Goal: Obtain resource: Download file/media

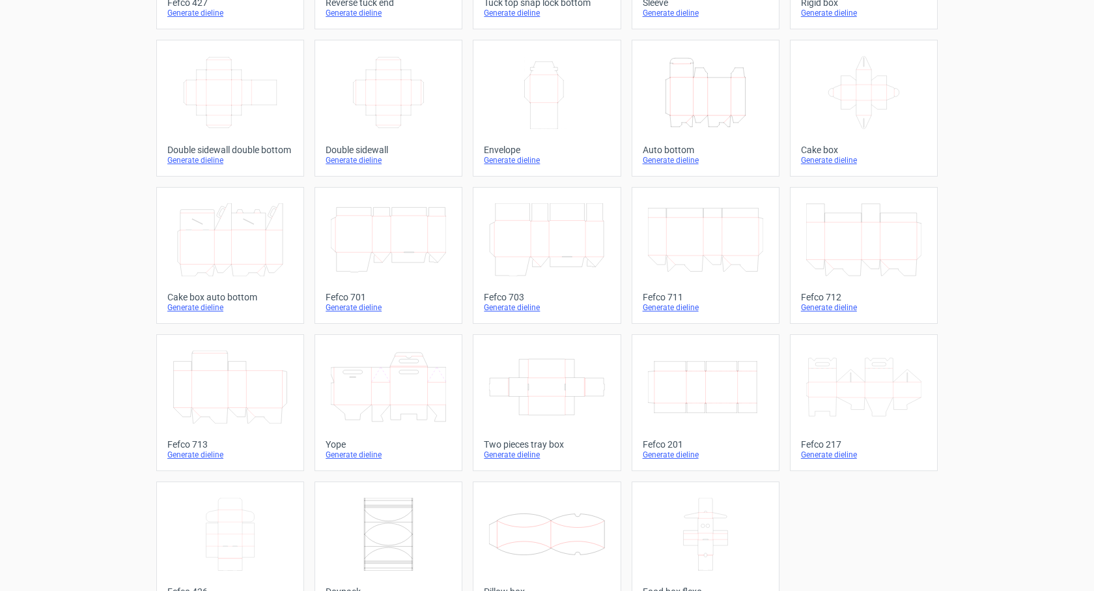
scroll to position [223, 0]
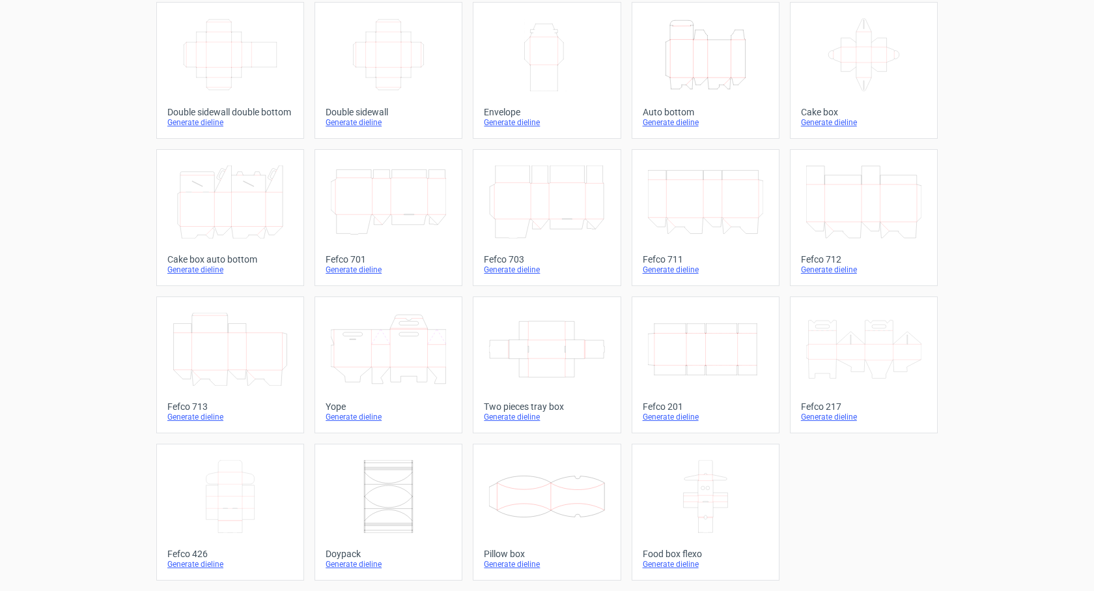
click at [549, 348] on icon at bounding box center [546, 349] width 115 height 73
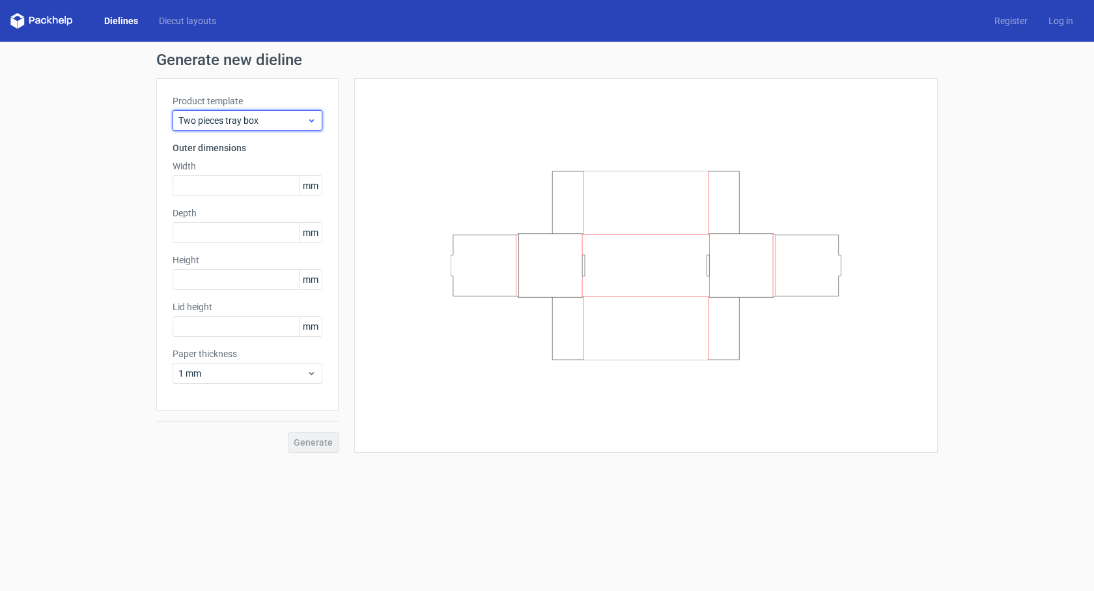
click at [314, 123] on icon at bounding box center [312, 120] width 10 height 10
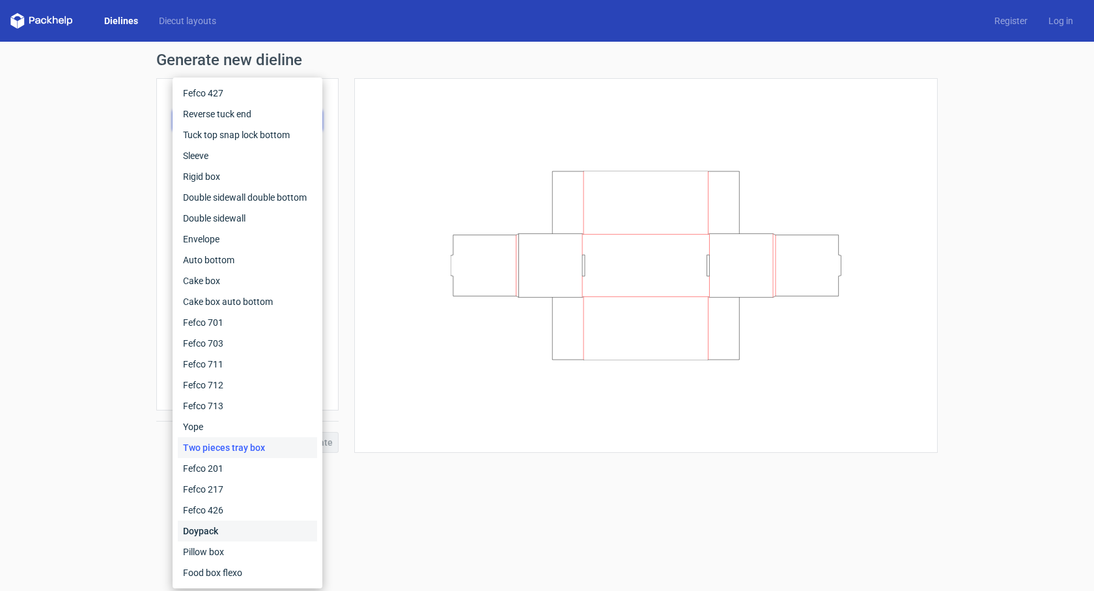
click at [212, 528] on div "Doypack" at bounding box center [247, 530] width 139 height 21
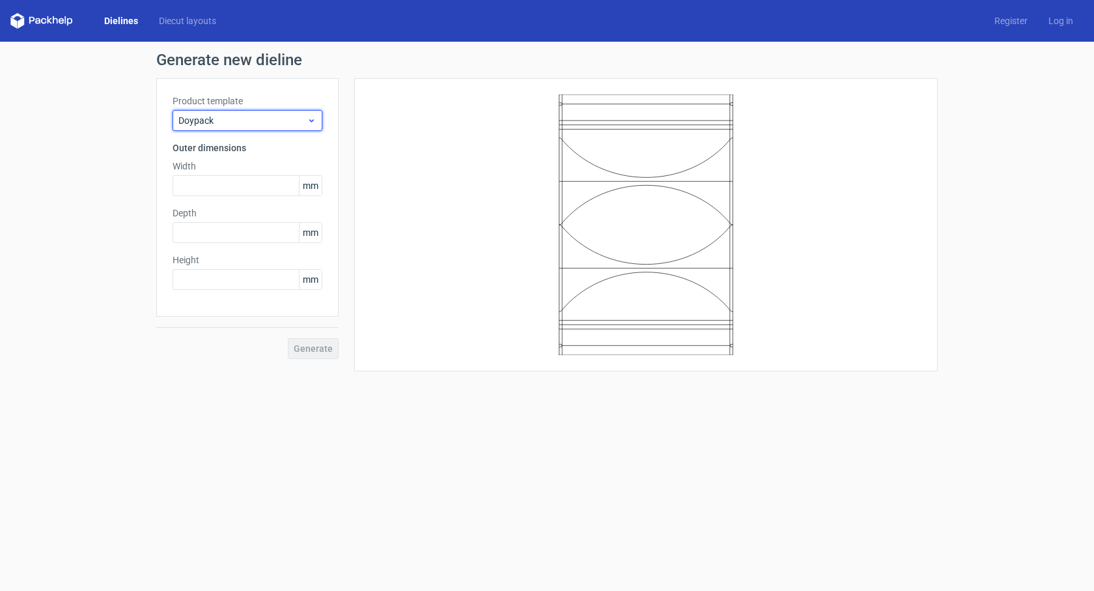
click at [267, 112] on div "Doypack" at bounding box center [248, 120] width 150 height 21
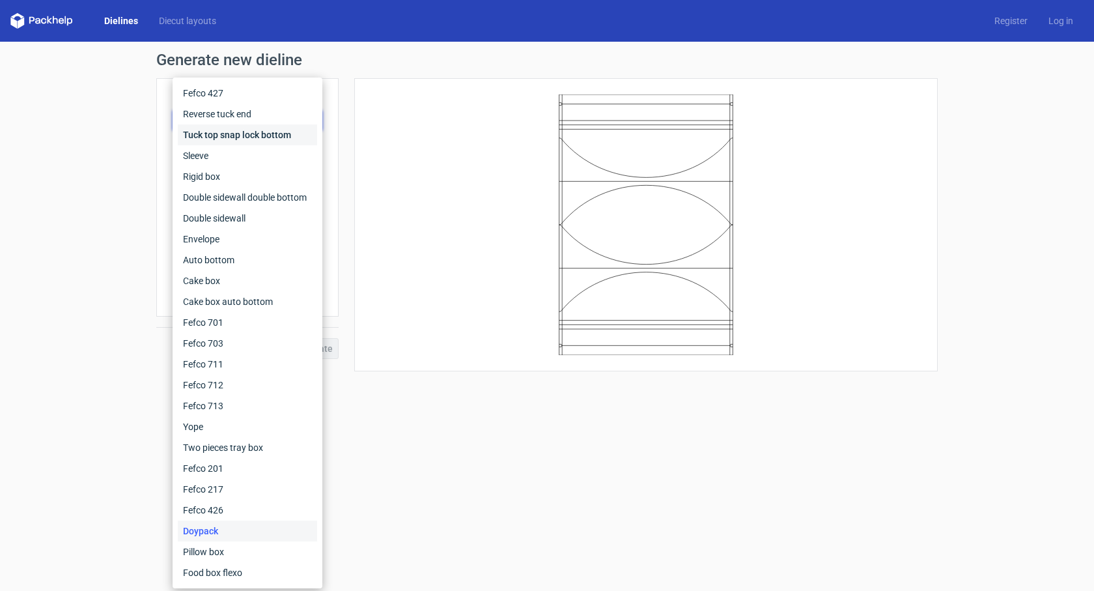
click at [265, 137] on div "Tuck top snap lock bottom" at bounding box center [247, 134] width 139 height 21
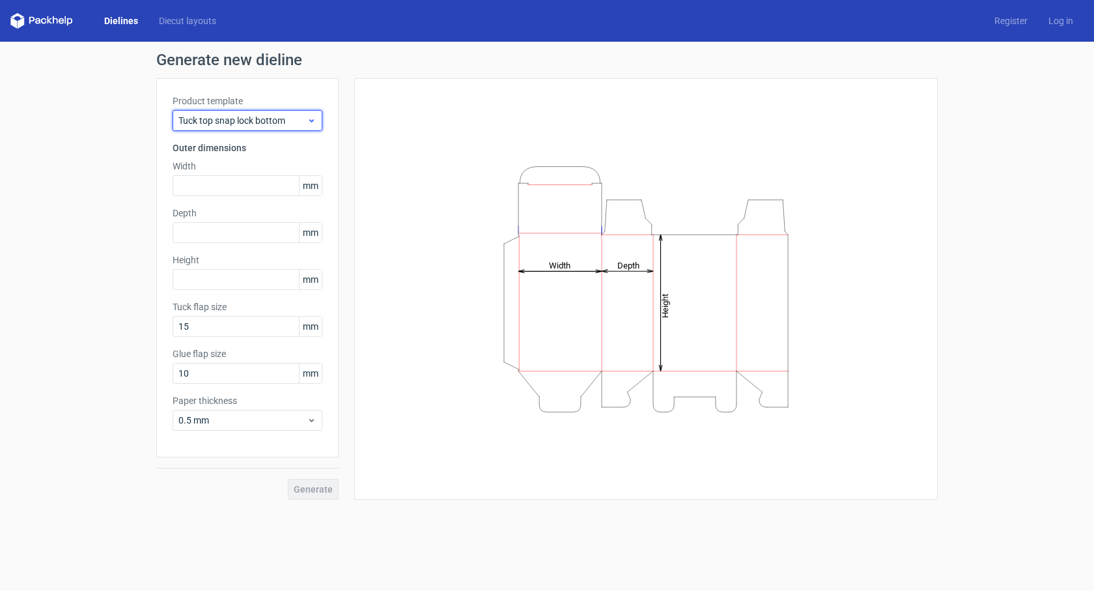
click at [283, 117] on span "Tuck top snap lock bottom" at bounding box center [242, 120] width 128 height 13
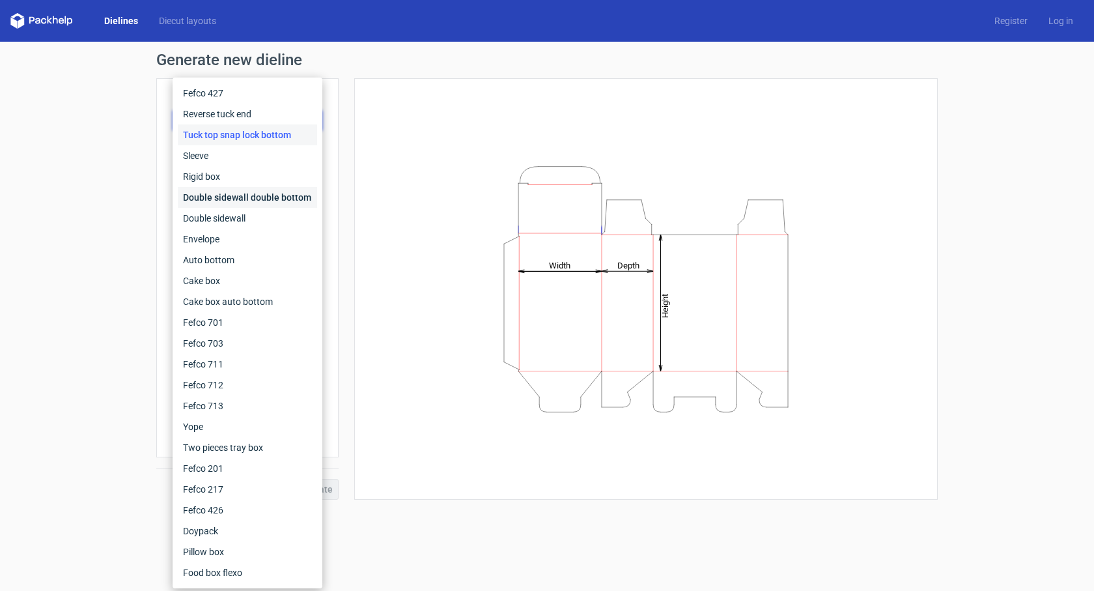
click at [273, 204] on div "Double sidewall double bottom" at bounding box center [247, 197] width 139 height 21
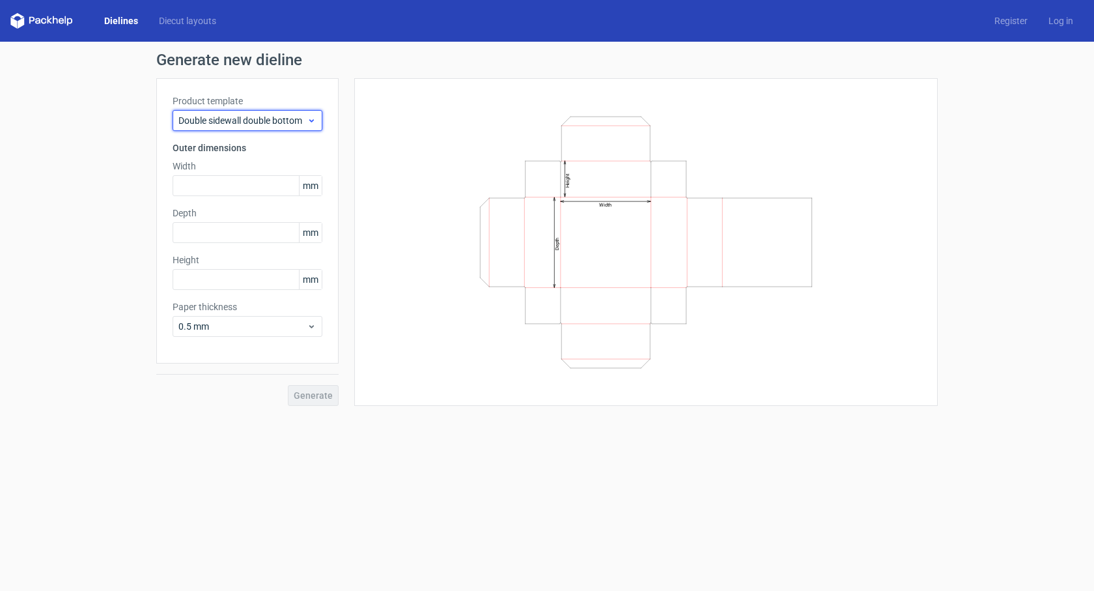
click at [275, 118] on span "Double sidewall double bottom" at bounding box center [242, 120] width 128 height 13
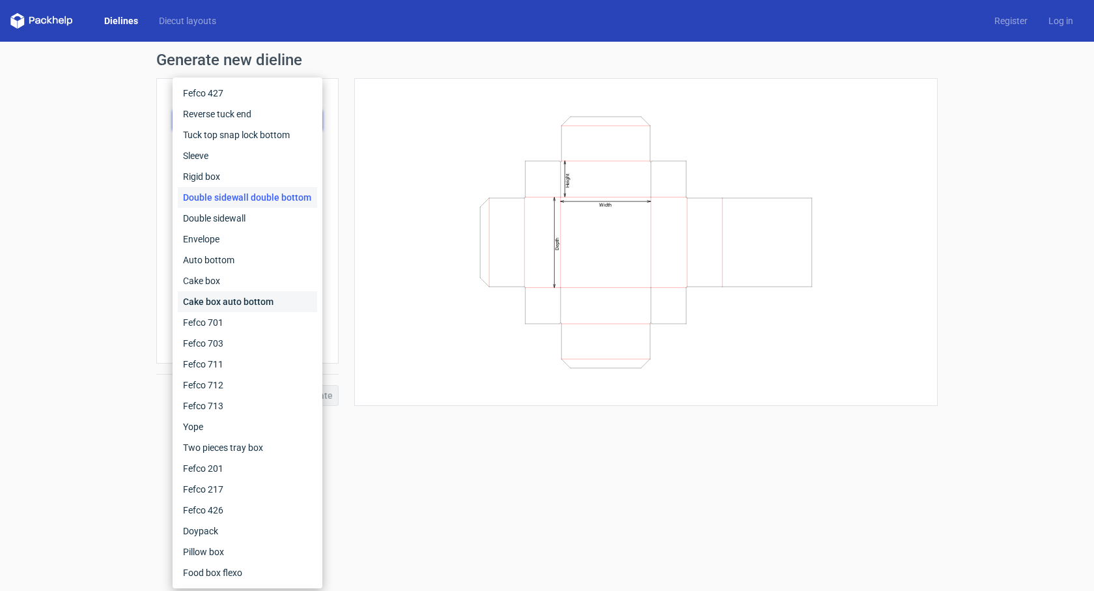
click at [251, 291] on div "Cake box auto bottom" at bounding box center [247, 301] width 139 height 21
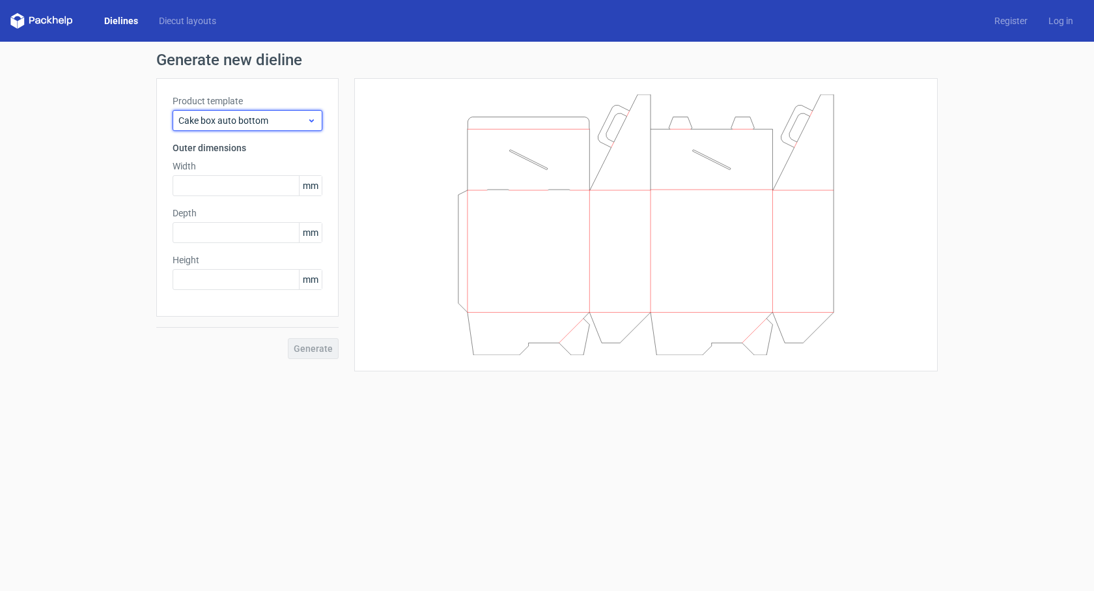
click at [263, 117] on span "Cake box auto bottom" at bounding box center [242, 120] width 128 height 13
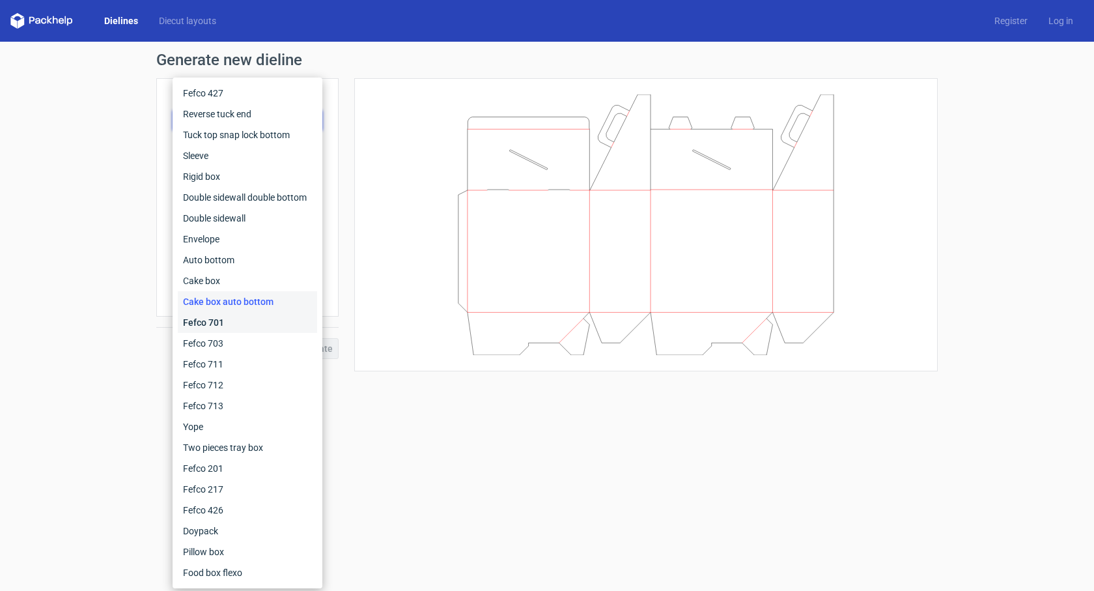
click at [240, 321] on div "Fefco 701" at bounding box center [247, 322] width 139 height 21
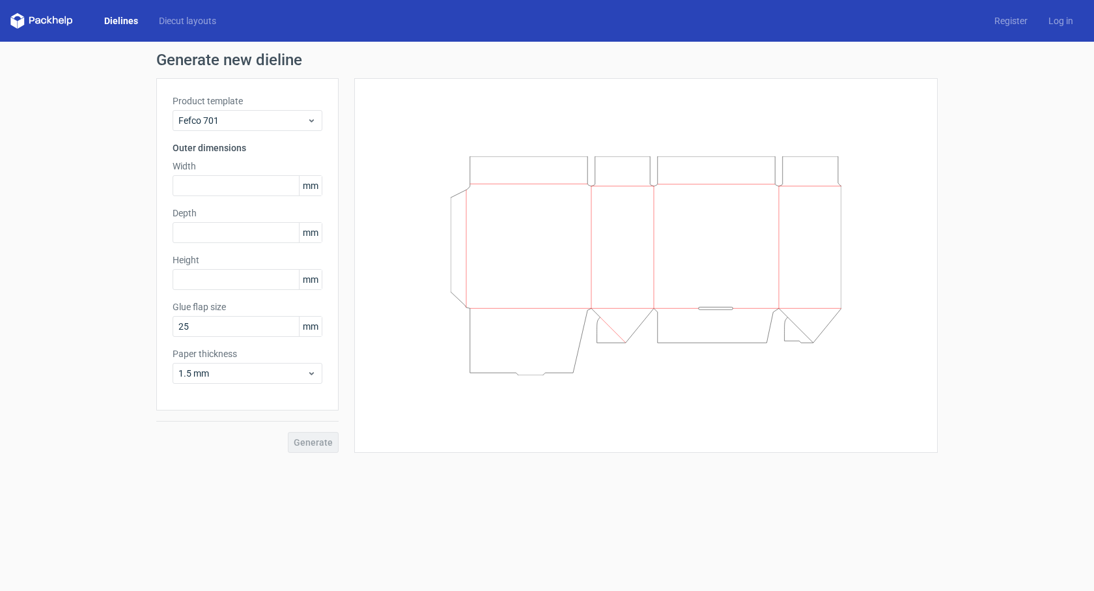
click at [253, 132] on div "Product template Fefco 701 Outer dimensions Width mm Depth mm Height mm Glue fl…" at bounding box center [247, 244] width 182 height 332
click at [253, 126] on span "Fefco 701" at bounding box center [242, 120] width 128 height 13
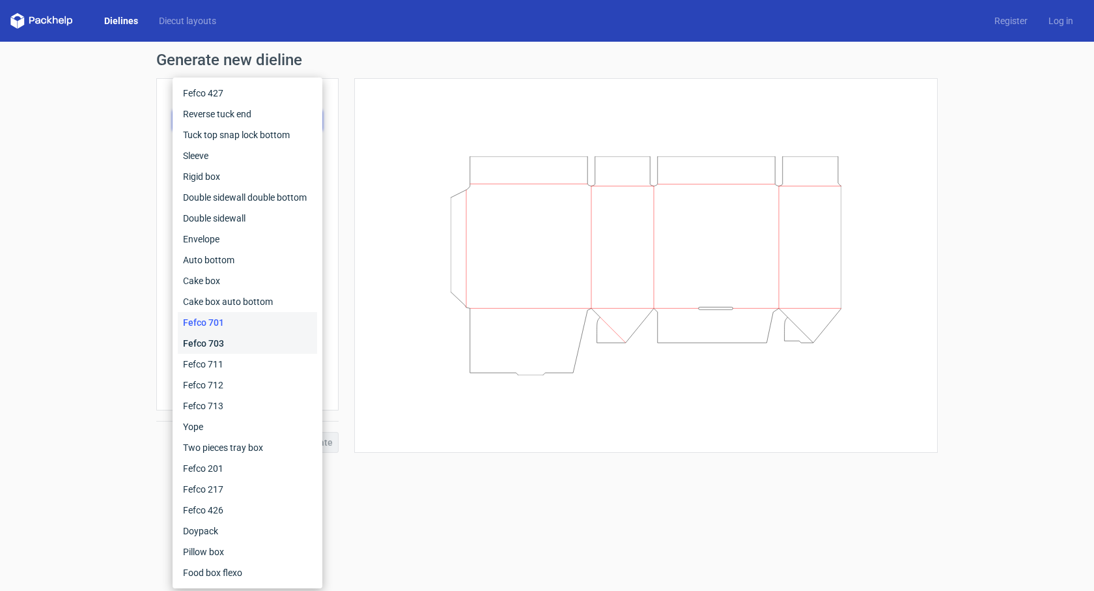
click at [243, 339] on div "Fefco 703" at bounding box center [247, 343] width 139 height 21
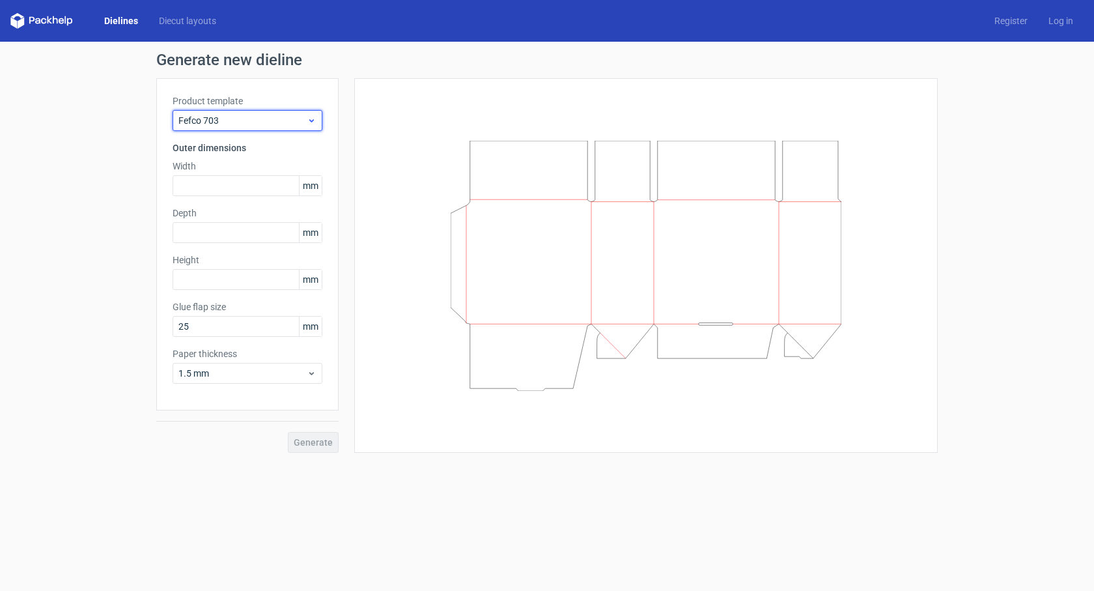
click at [267, 126] on span "Fefco 703" at bounding box center [242, 120] width 128 height 13
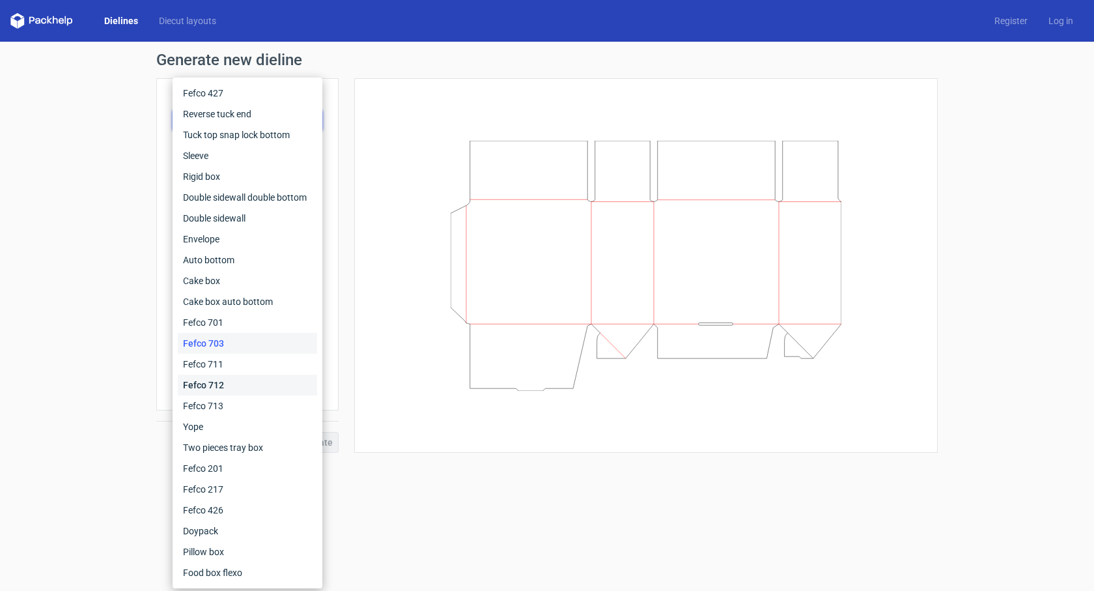
click at [238, 380] on div "Fefco 712" at bounding box center [247, 384] width 139 height 21
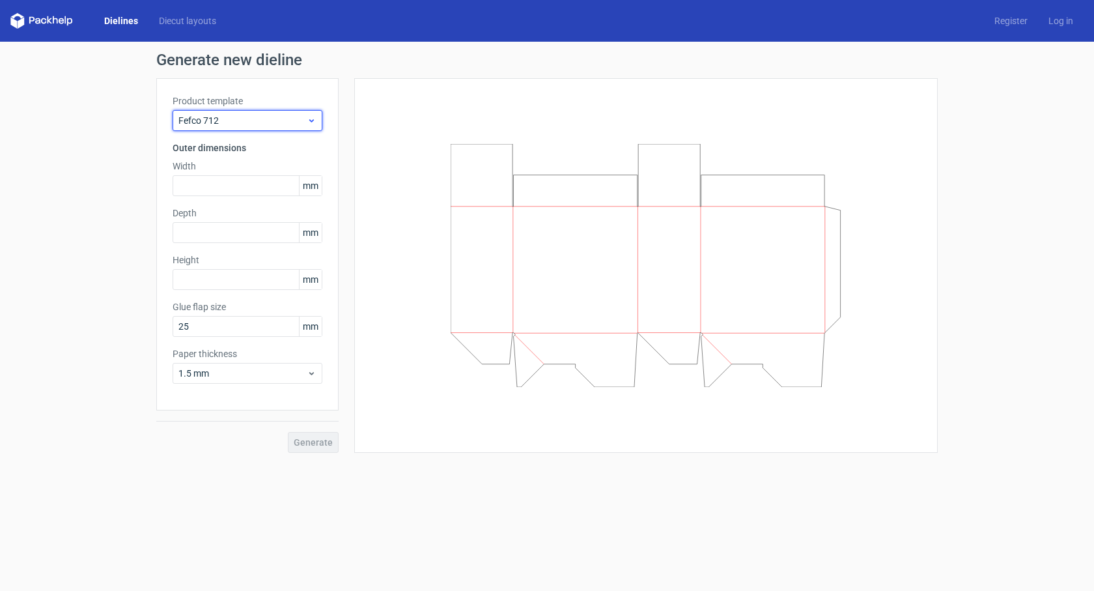
click at [274, 130] on div "Fefco 712" at bounding box center [248, 120] width 150 height 21
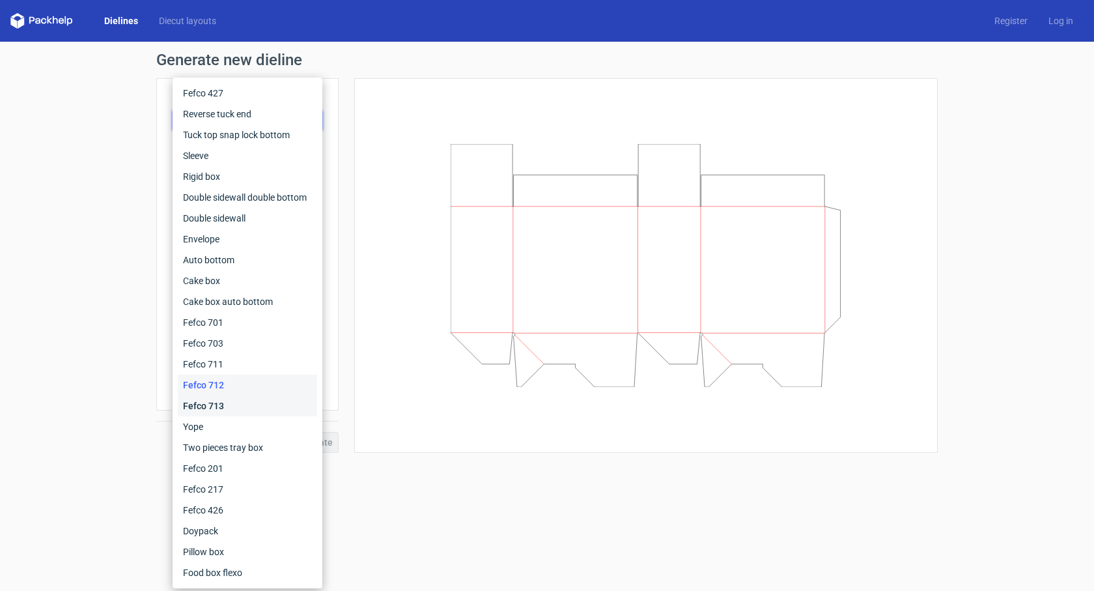
click at [243, 396] on div "Fefco 713" at bounding box center [247, 405] width 139 height 21
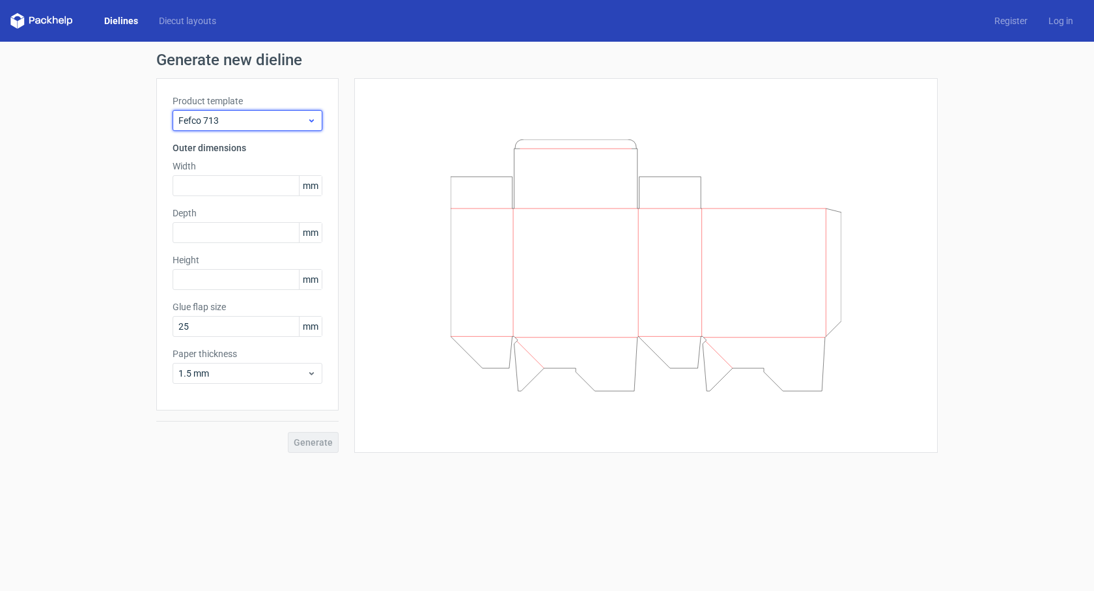
click at [255, 128] on div "Fefco 713" at bounding box center [248, 120] width 150 height 21
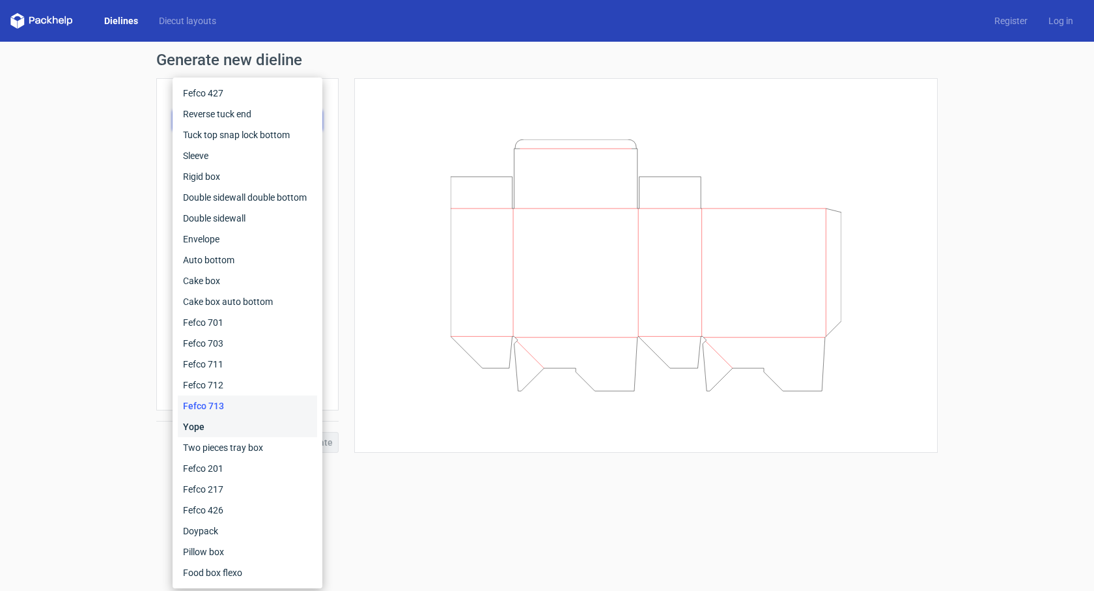
click at [215, 417] on div "Yope" at bounding box center [247, 426] width 139 height 21
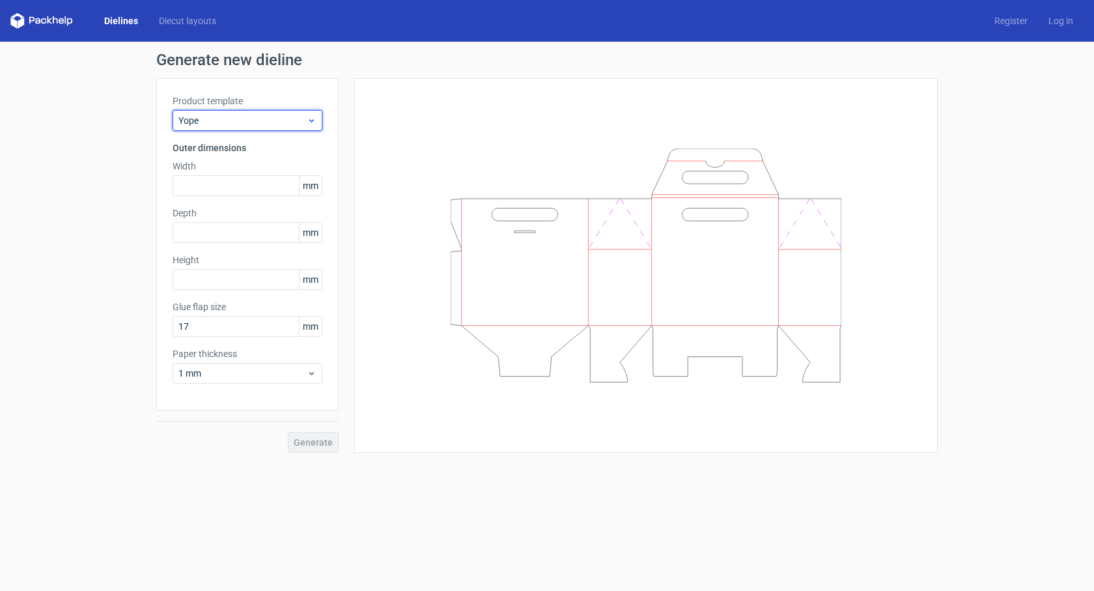
click at [253, 129] on div "Yope" at bounding box center [248, 120] width 150 height 21
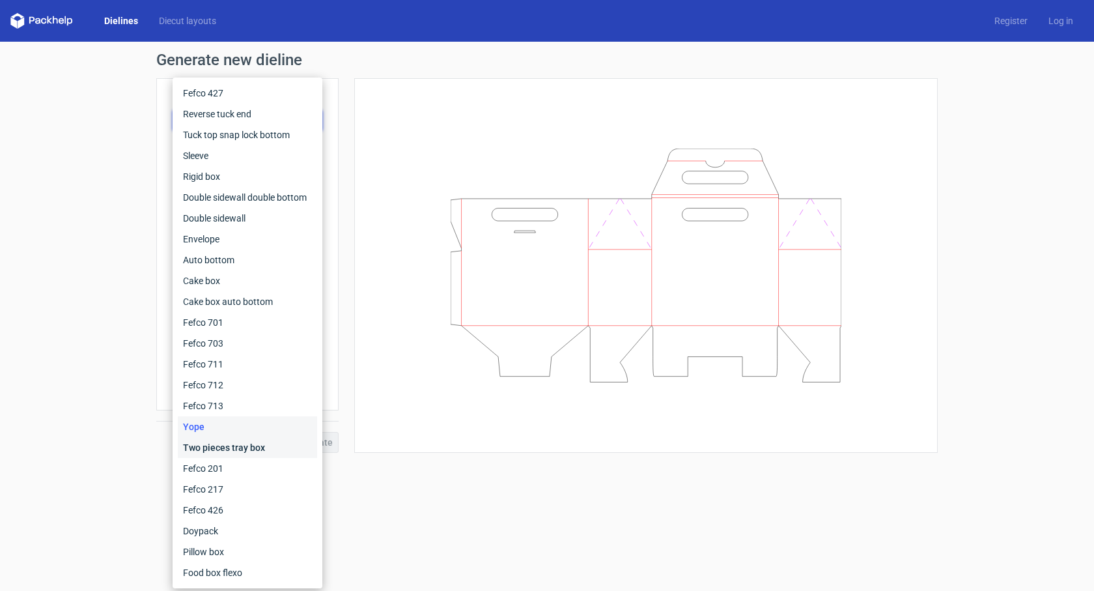
click at [262, 439] on div "Two pieces tray box" at bounding box center [247, 447] width 139 height 21
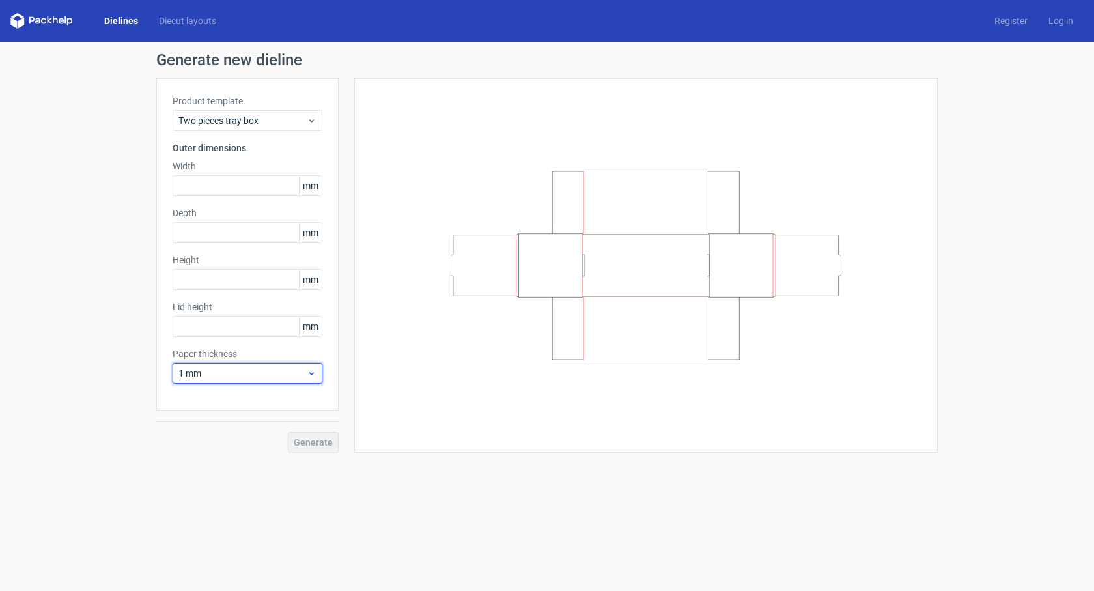
click at [312, 379] on div "1 mm" at bounding box center [248, 373] width 150 height 21
click at [303, 113] on div "Two pieces tray box" at bounding box center [248, 120] width 150 height 21
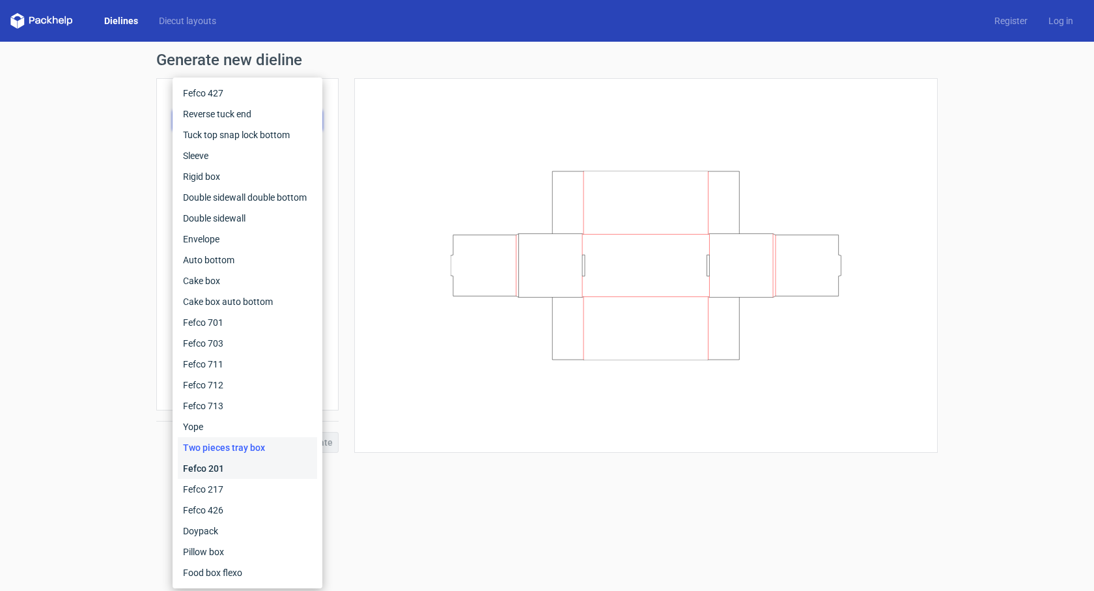
click at [219, 467] on div "Fefco 201" at bounding box center [247, 468] width 139 height 21
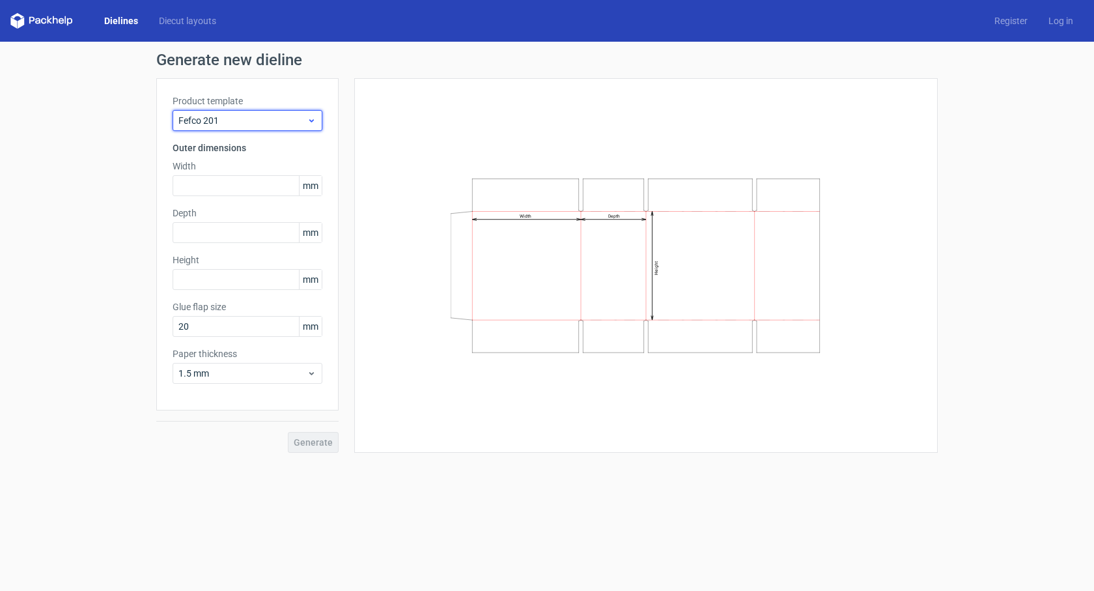
click at [302, 116] on span "Fefco 201" at bounding box center [242, 120] width 128 height 13
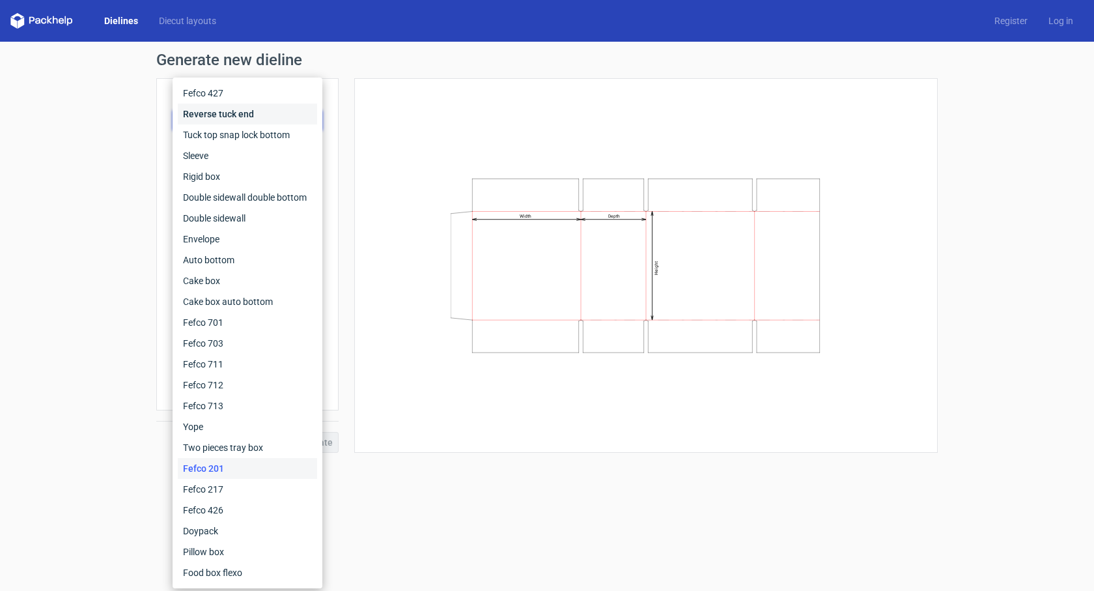
click at [302, 117] on div "Reverse tuck end" at bounding box center [247, 114] width 139 height 21
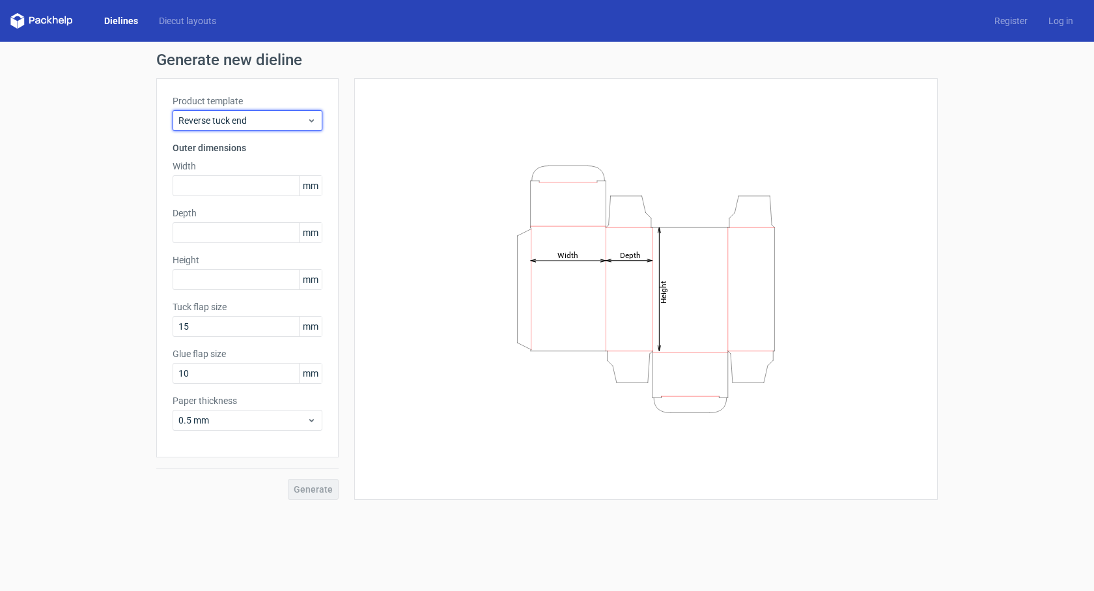
click at [302, 117] on span "Reverse tuck end" at bounding box center [242, 120] width 128 height 13
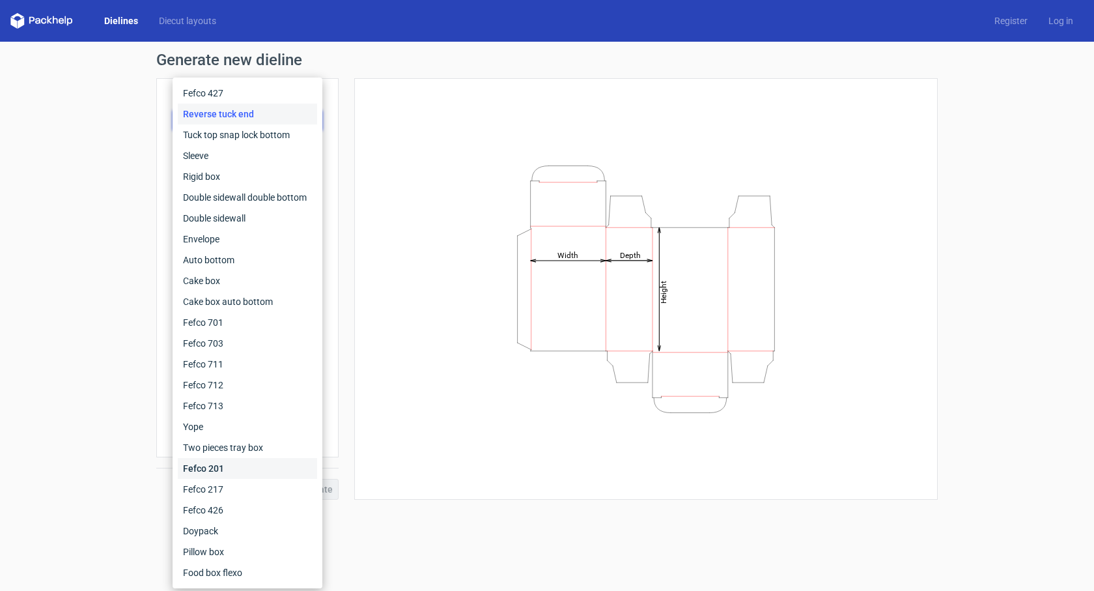
click at [254, 469] on div "Fefco 201" at bounding box center [247, 468] width 139 height 21
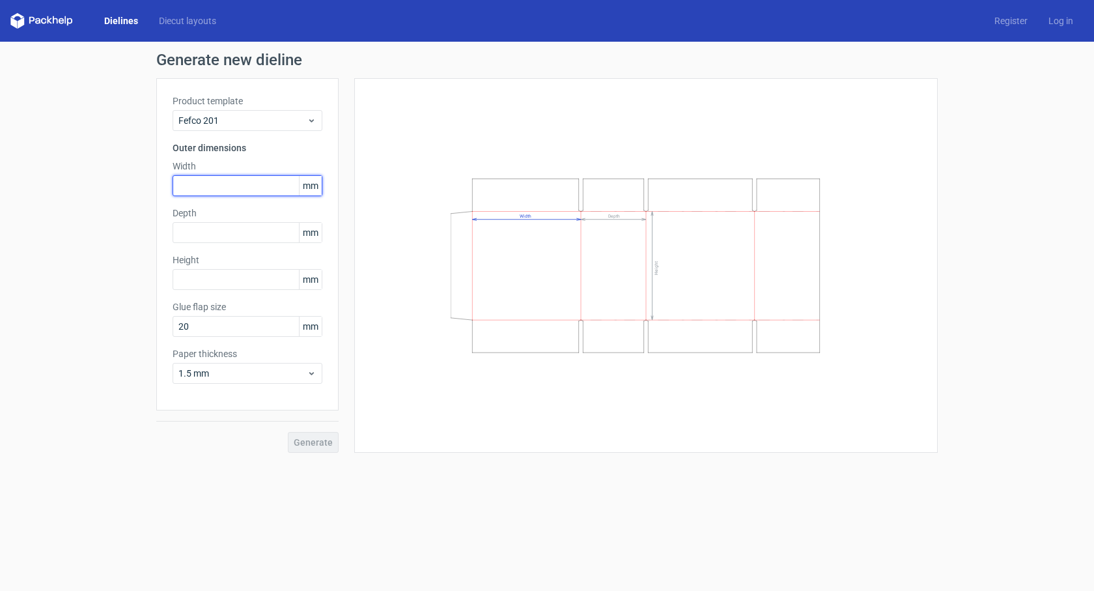
click at [210, 186] on input "text" at bounding box center [248, 185] width 150 height 21
type input "400"
click at [206, 229] on input "text" at bounding box center [248, 232] width 150 height 21
type input "310"
click at [236, 283] on input "text" at bounding box center [248, 279] width 150 height 21
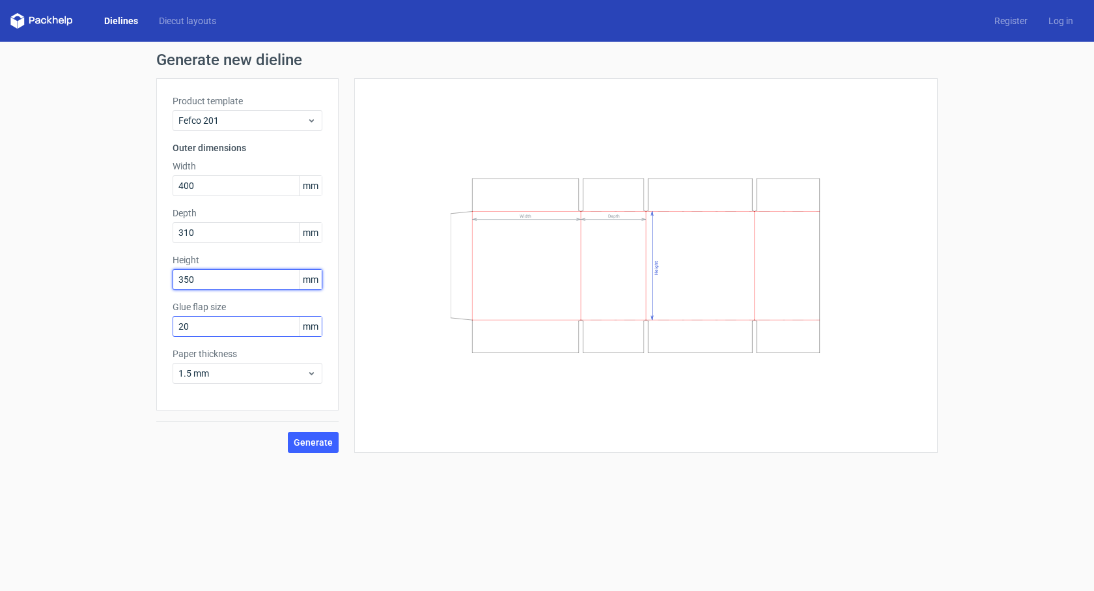
type input "350"
drag, startPoint x: 227, startPoint y: 331, endPoint x: 129, endPoint y: 320, distance: 98.9
click at [130, 320] on div "Generate new dieline Product template Fefco 201 Outer dimensions Width 400 mm D…" at bounding box center [547, 252] width 1094 height 421
type input "30"
click at [314, 442] on span "Generate" at bounding box center [313, 442] width 39 height 9
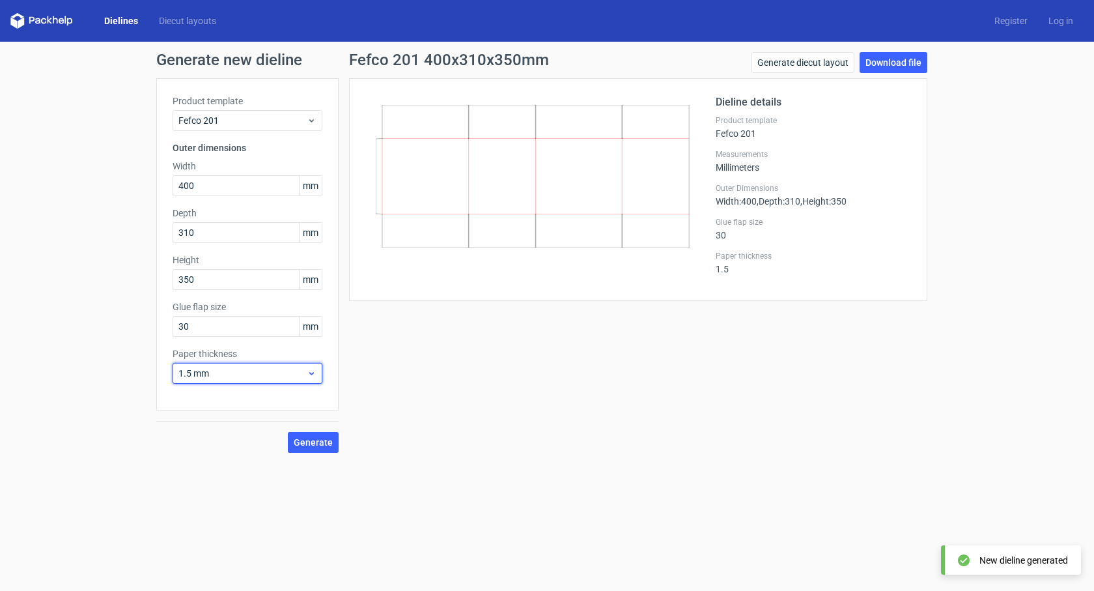
click at [316, 374] on div "1.5 mm" at bounding box center [248, 373] width 150 height 21
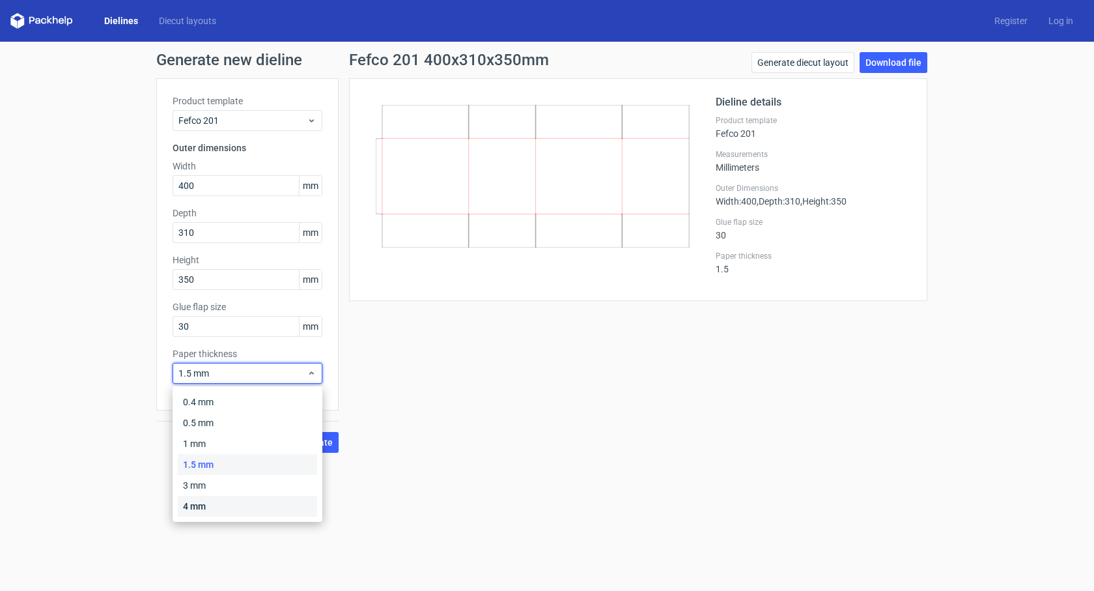
click at [247, 506] on div "4 mm" at bounding box center [247, 505] width 139 height 21
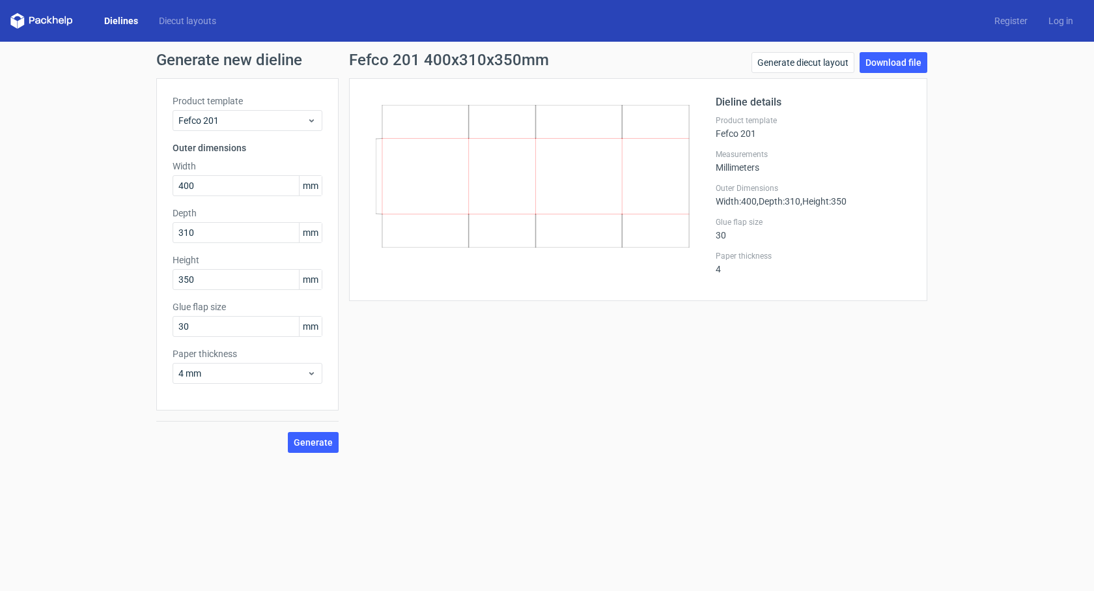
click at [287, 449] on div "Generate" at bounding box center [247, 431] width 182 height 42
click at [294, 447] on button "Generate" at bounding box center [313, 442] width 51 height 21
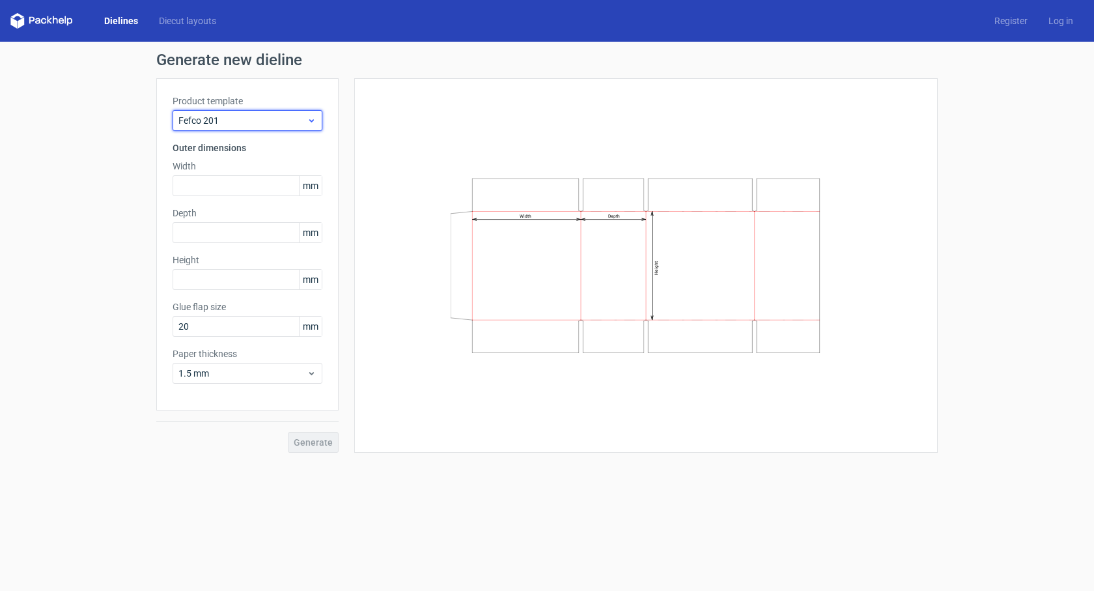
click at [316, 122] on icon at bounding box center [312, 120] width 10 height 10
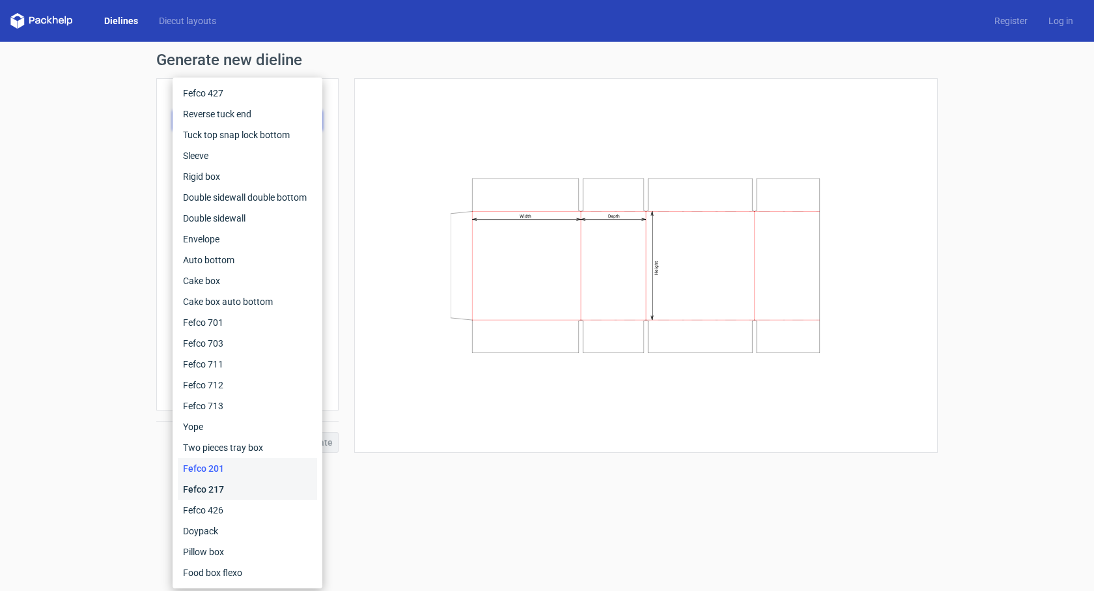
click at [227, 484] on div "Fefco 217" at bounding box center [247, 489] width 139 height 21
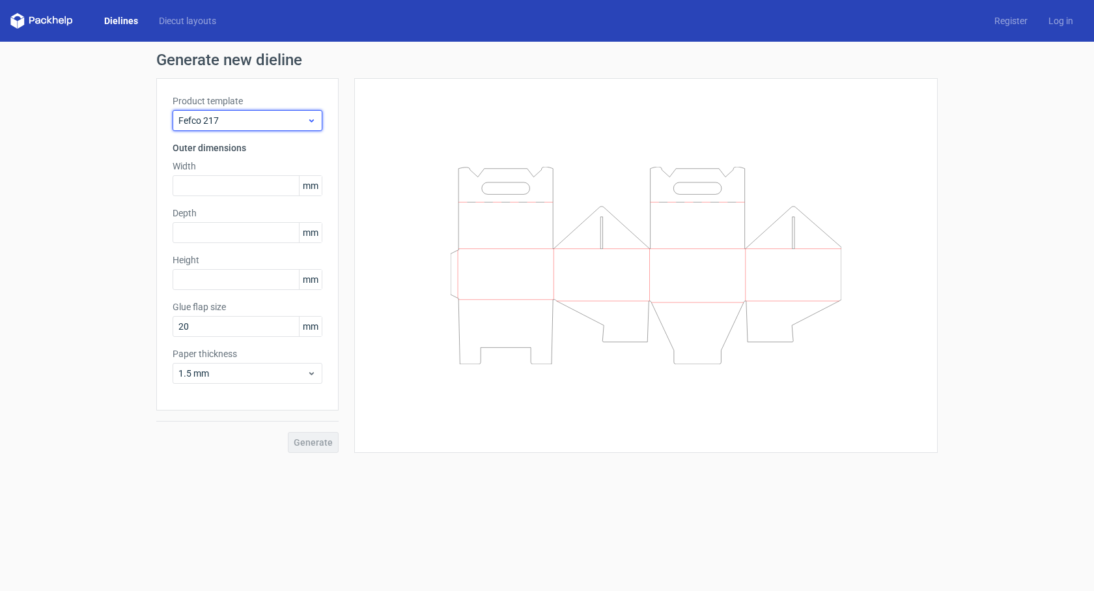
click at [313, 114] on div "Fefco 217" at bounding box center [248, 120] width 150 height 21
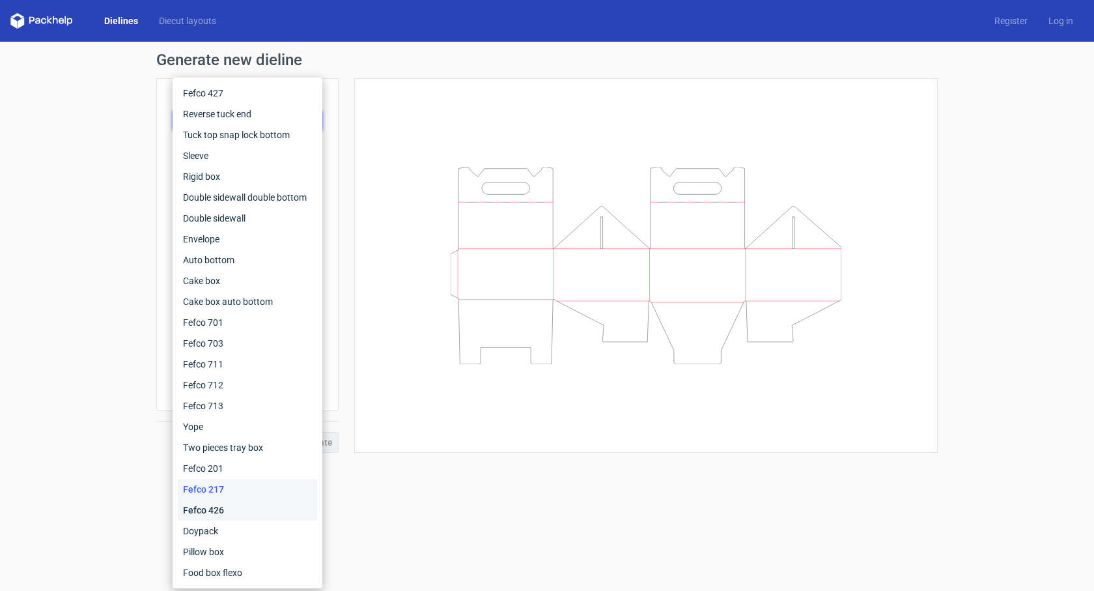
click at [238, 504] on div "Fefco 426" at bounding box center [247, 509] width 139 height 21
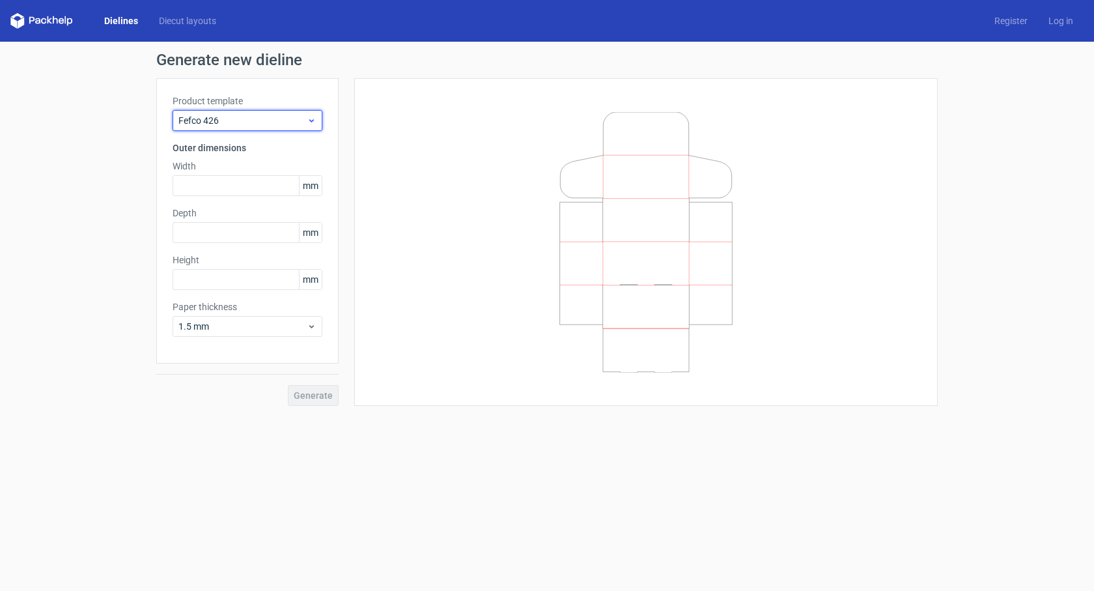
click at [306, 125] on span "Fefco 426" at bounding box center [242, 120] width 128 height 13
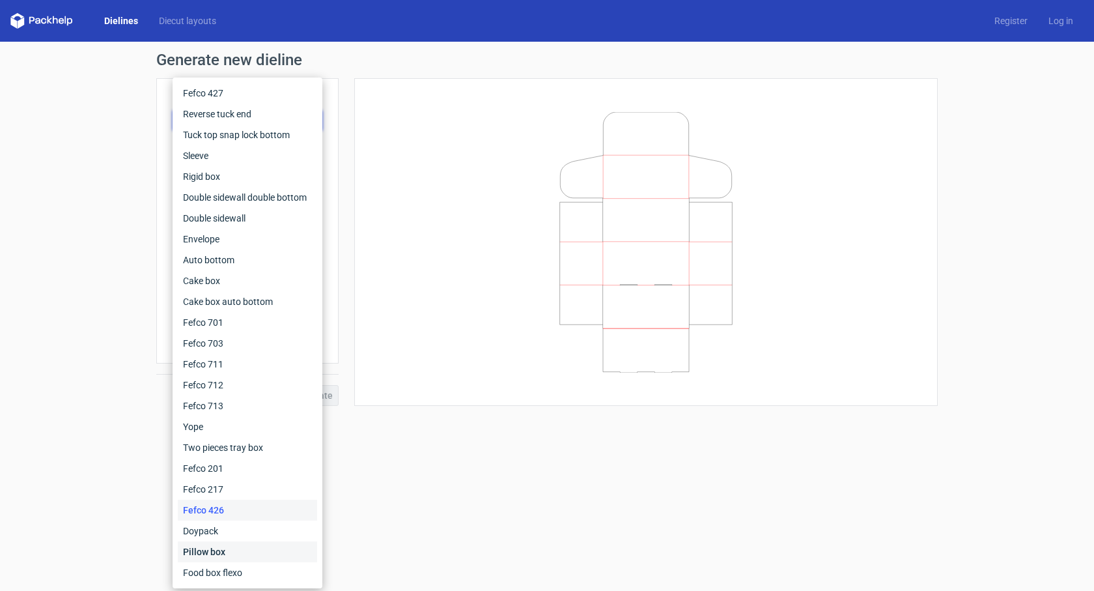
click at [242, 544] on div "Pillow box" at bounding box center [247, 551] width 139 height 21
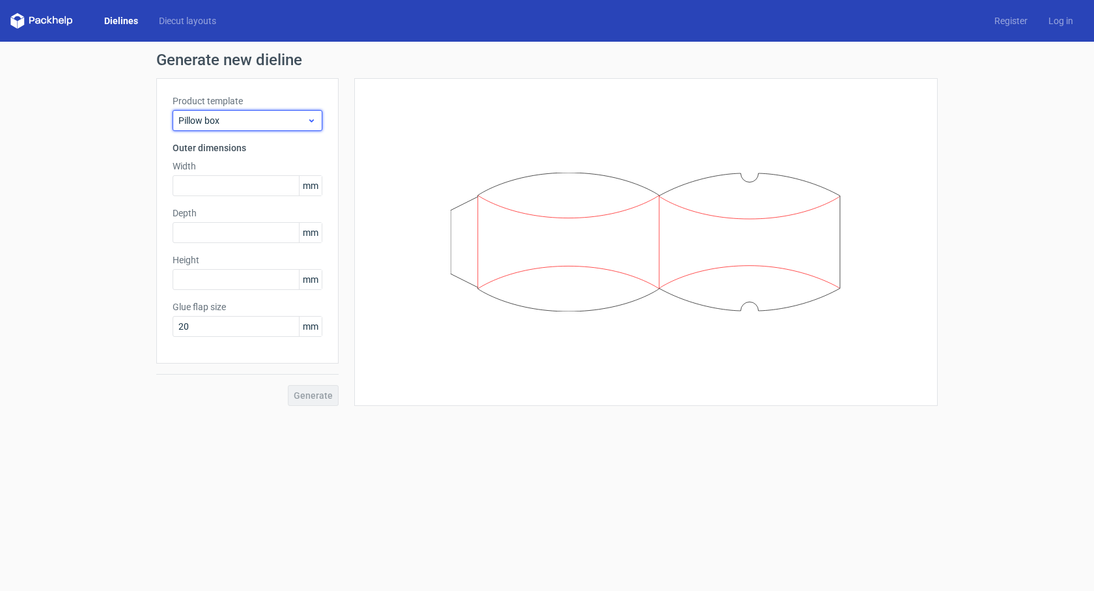
click at [313, 121] on icon at bounding box center [312, 120] width 10 height 10
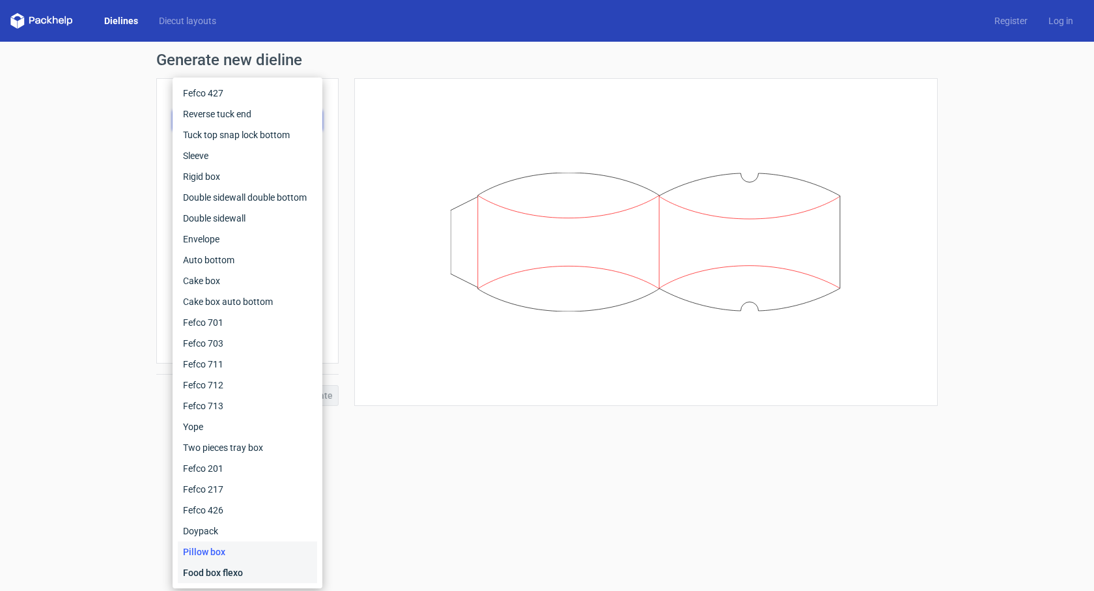
click at [255, 577] on div "Food box flexo" at bounding box center [247, 572] width 139 height 21
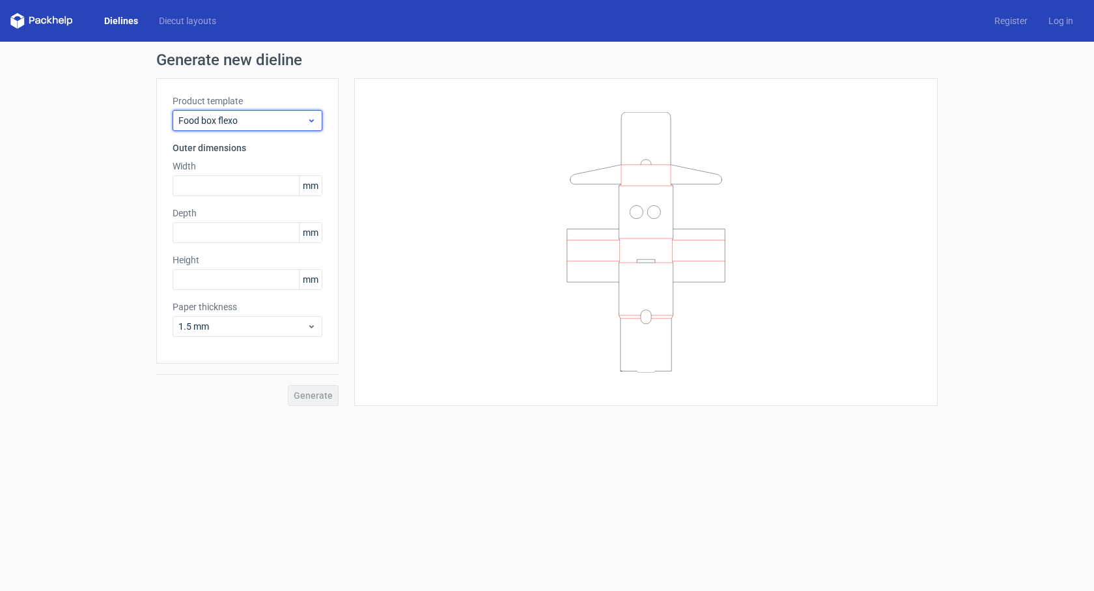
click at [316, 116] on div "Food box flexo" at bounding box center [248, 120] width 150 height 21
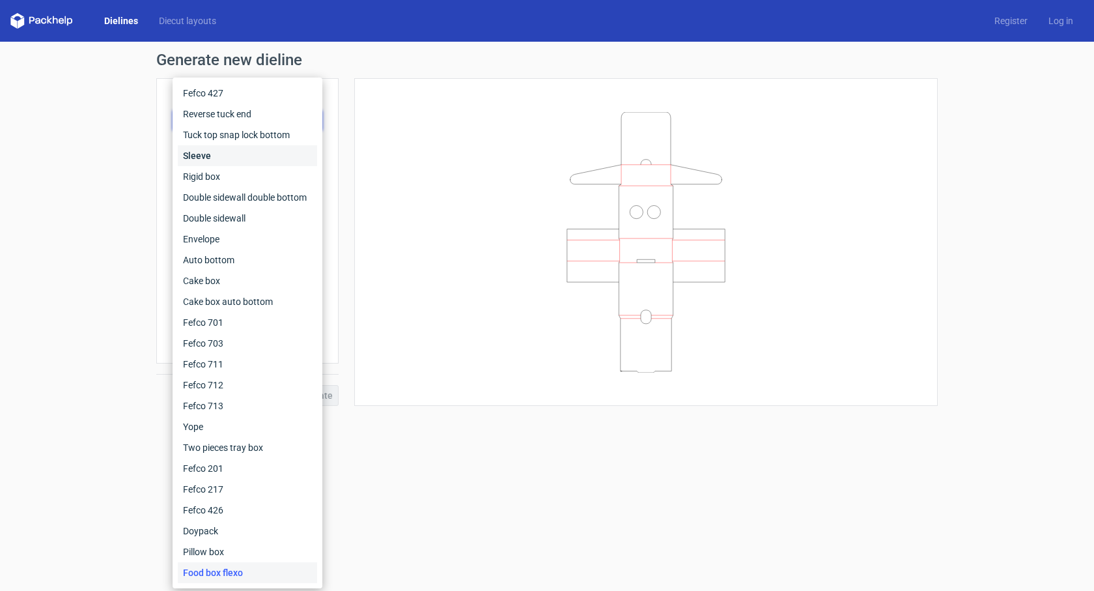
click at [228, 152] on div "Sleeve" at bounding box center [247, 155] width 139 height 21
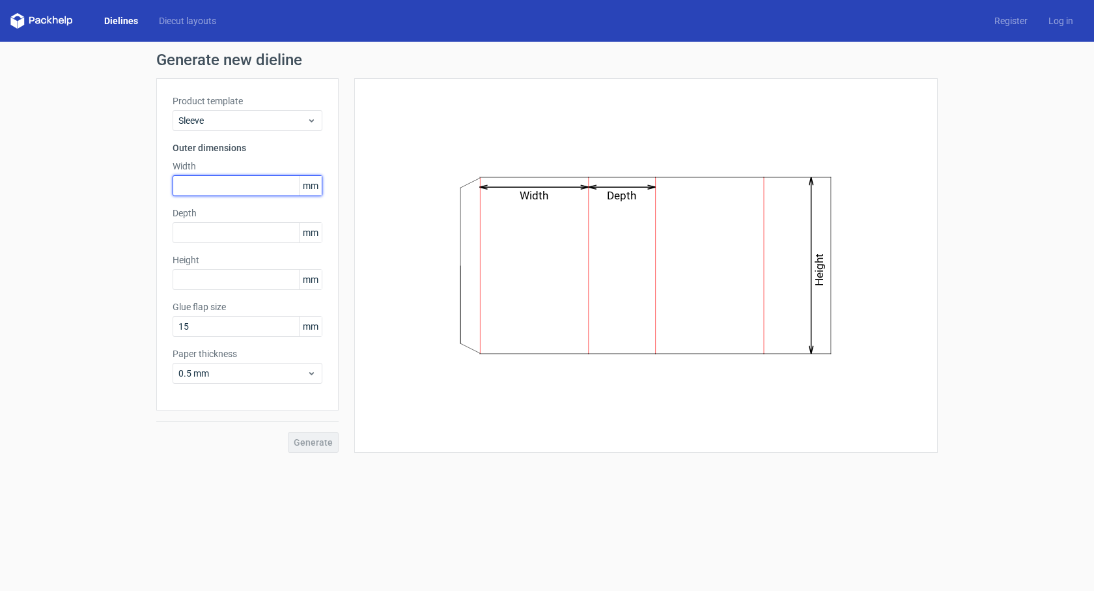
click at [255, 192] on input "text" at bounding box center [248, 185] width 150 height 21
type input "207"
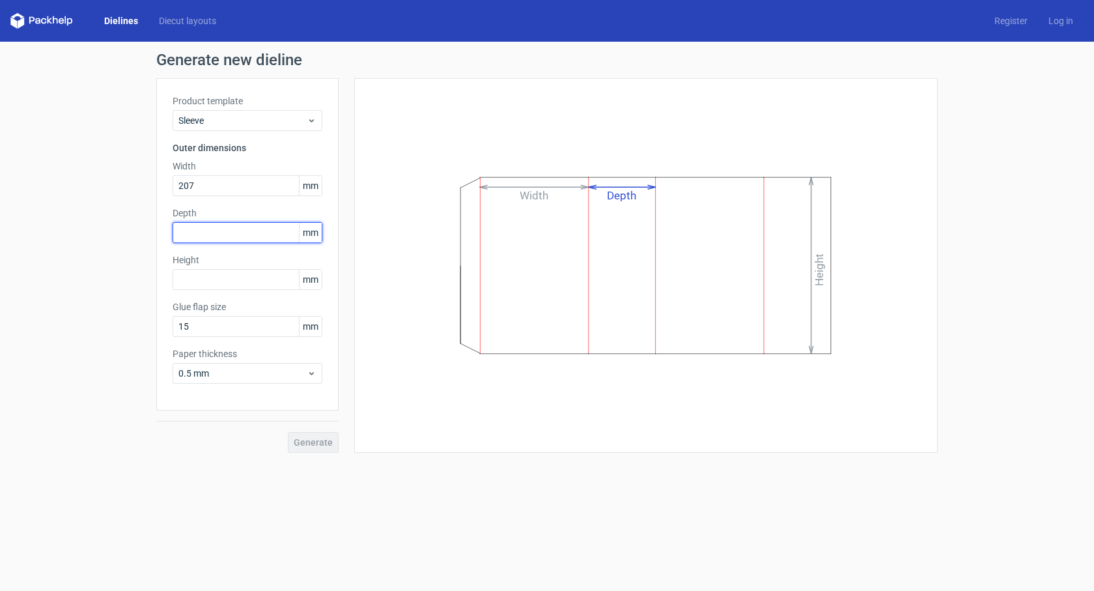
click at [234, 230] on input "text" at bounding box center [248, 232] width 150 height 21
type input "52"
click at [242, 281] on input "text" at bounding box center [248, 279] width 150 height 21
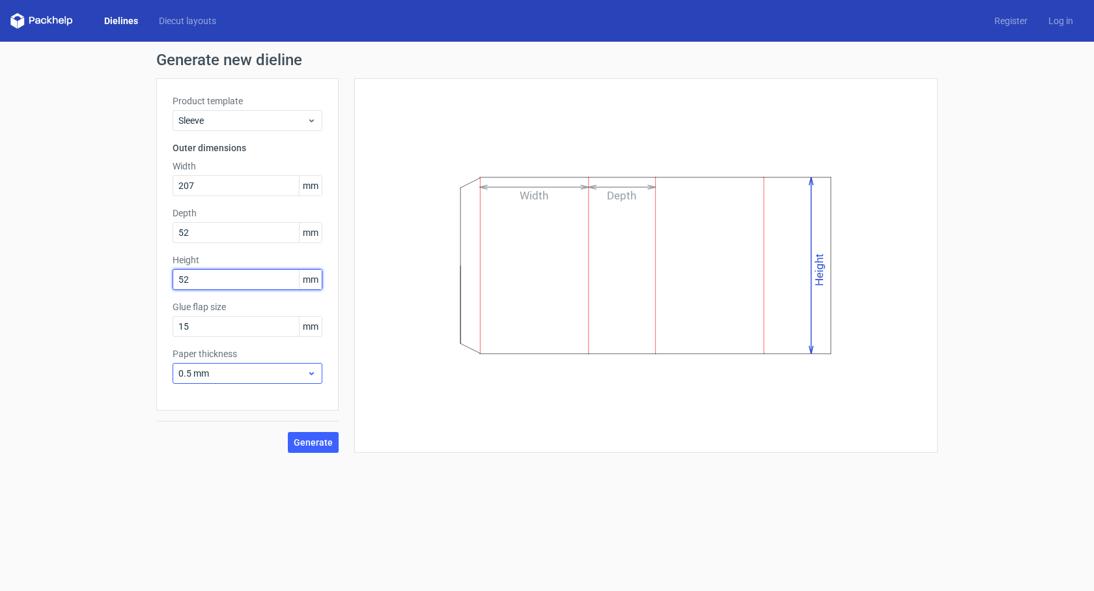
type input "52"
click at [313, 374] on icon at bounding box center [312, 373] width 10 height 10
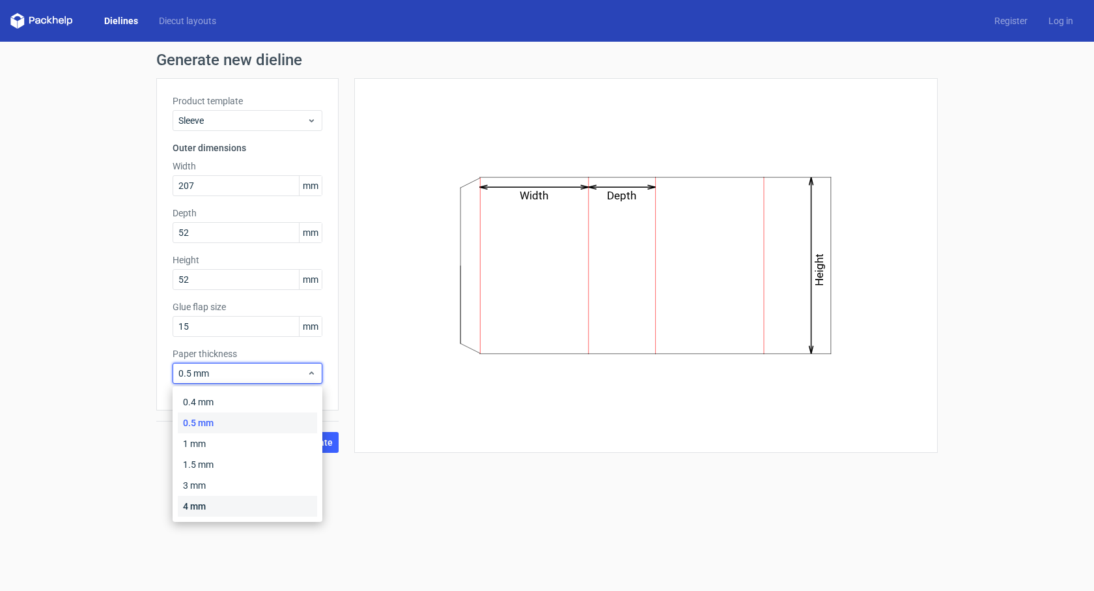
click at [227, 498] on div "4 mm" at bounding box center [247, 505] width 139 height 21
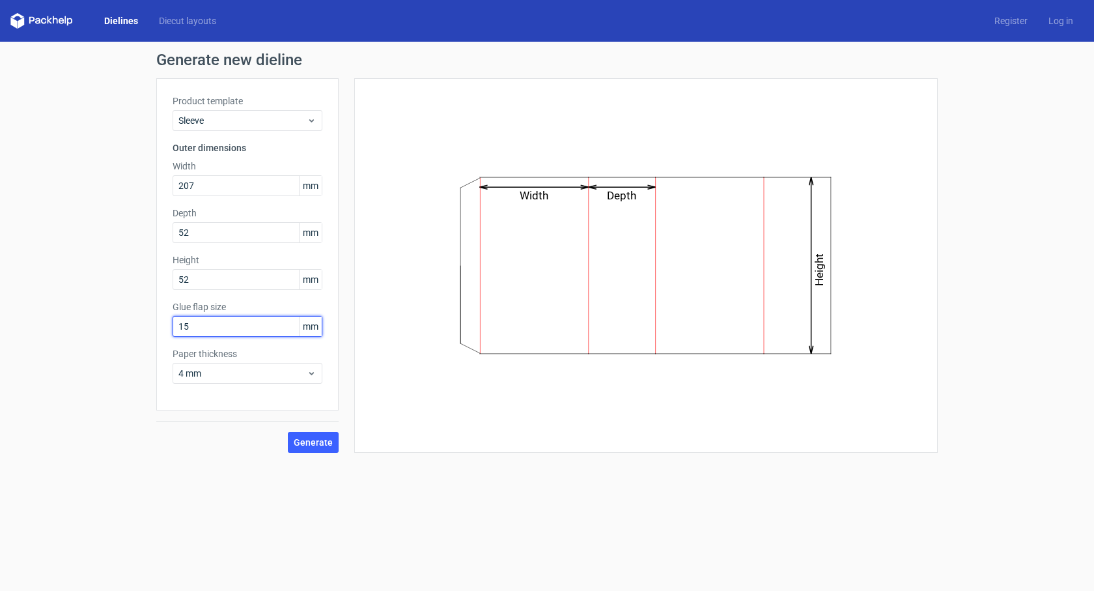
click at [260, 332] on input "15" at bounding box center [248, 326] width 150 height 21
drag, startPoint x: 260, startPoint y: 332, endPoint x: 137, endPoint y: 308, distance: 125.4
click at [137, 310] on div "Generate new dieline Product template Sleeve Outer dimensions Width 207 mm Dept…" at bounding box center [547, 252] width 1094 height 421
type input "20"
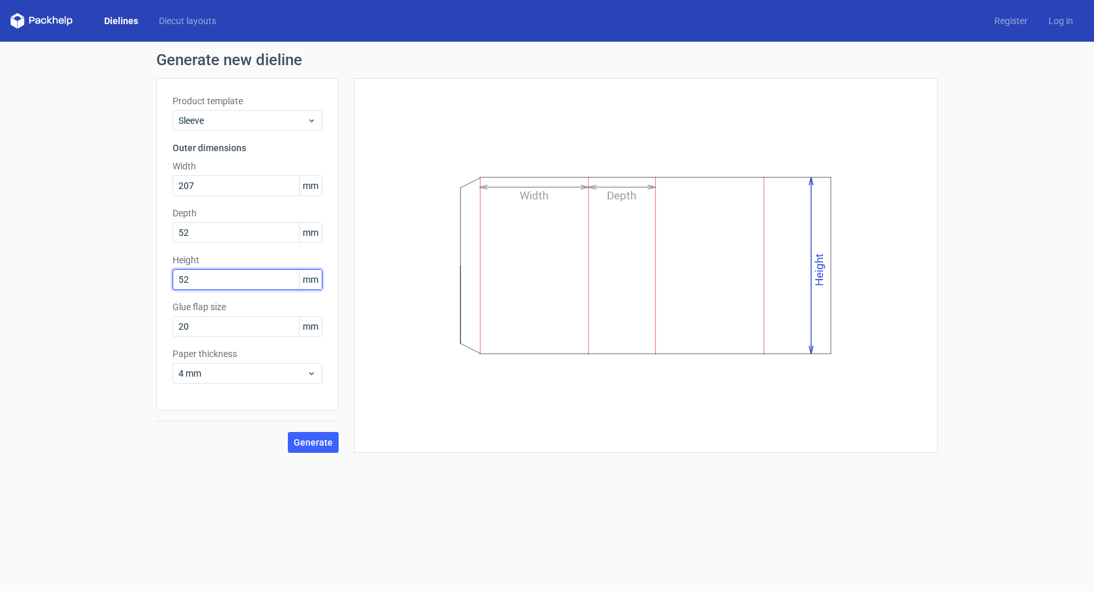
click at [279, 279] on input "52" at bounding box center [248, 279] width 150 height 21
click at [333, 438] on button "Generate" at bounding box center [313, 442] width 51 height 21
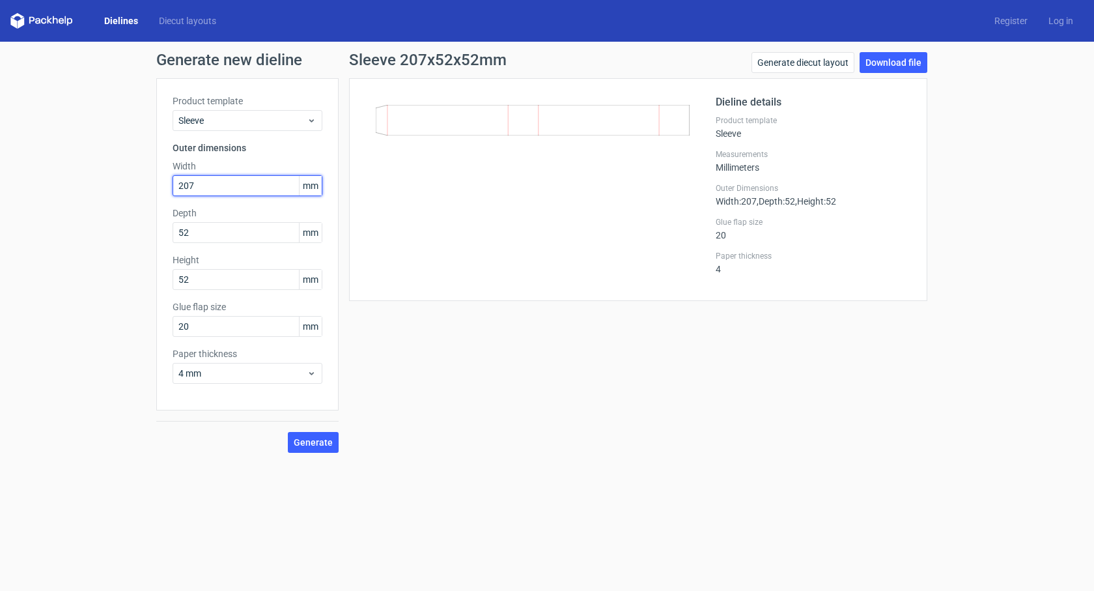
drag, startPoint x: 219, startPoint y: 179, endPoint x: 90, endPoint y: 169, distance: 129.9
click at [109, 176] on div "Generate new dieline Product template Sleeve Outer dimensions Width 207 mm Dept…" at bounding box center [547, 252] width 1094 height 421
type input "52"
click at [223, 238] on input "52" at bounding box center [248, 232] width 150 height 21
drag, startPoint x: 223, startPoint y: 238, endPoint x: 112, endPoint y: 243, distance: 110.8
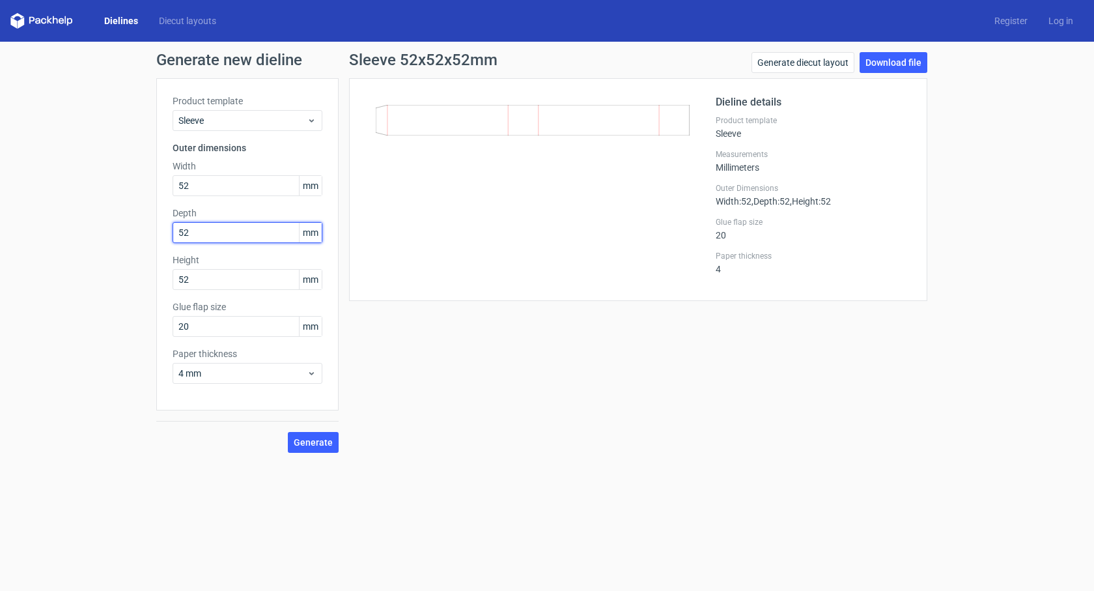
click at [115, 244] on div "Generate new dieline Product template Sleeve Outer dimensions Width 52 mm Depth…" at bounding box center [547, 252] width 1094 height 421
type input "207"
click at [308, 445] on span "Generate" at bounding box center [313, 442] width 39 height 9
click at [311, 445] on span "Generate" at bounding box center [313, 442] width 39 height 9
drag, startPoint x: 209, startPoint y: 280, endPoint x: 44, endPoint y: 299, distance: 165.9
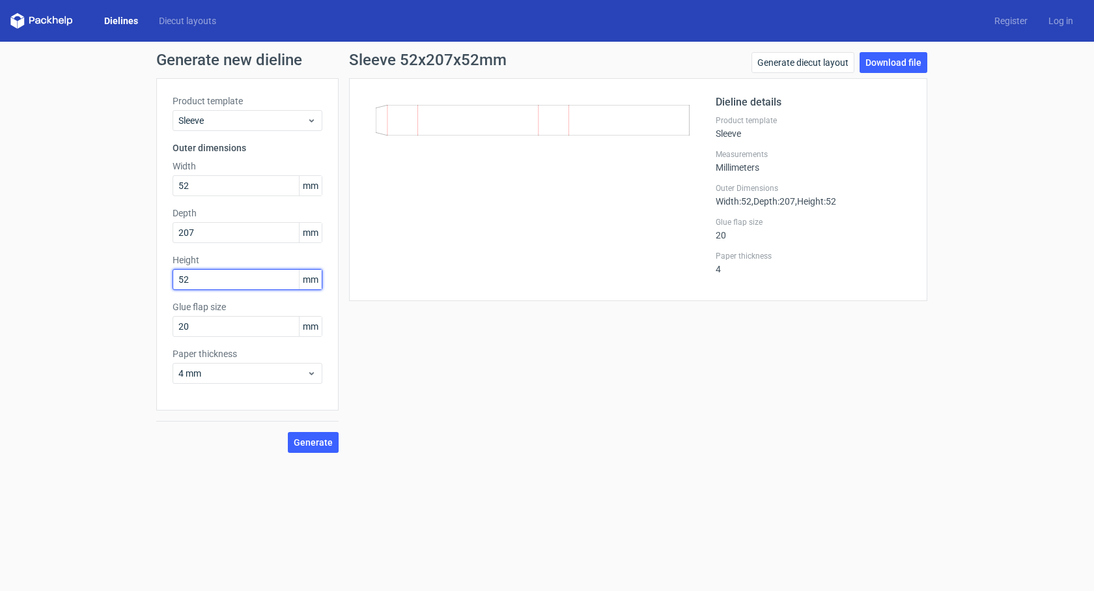
click at [71, 301] on div "Generate new dieline Product template Sleeve Outer dimensions Width 52 mm Depth…" at bounding box center [547, 252] width 1094 height 421
type input "207"
click at [322, 439] on span "Generate" at bounding box center [313, 442] width 39 height 9
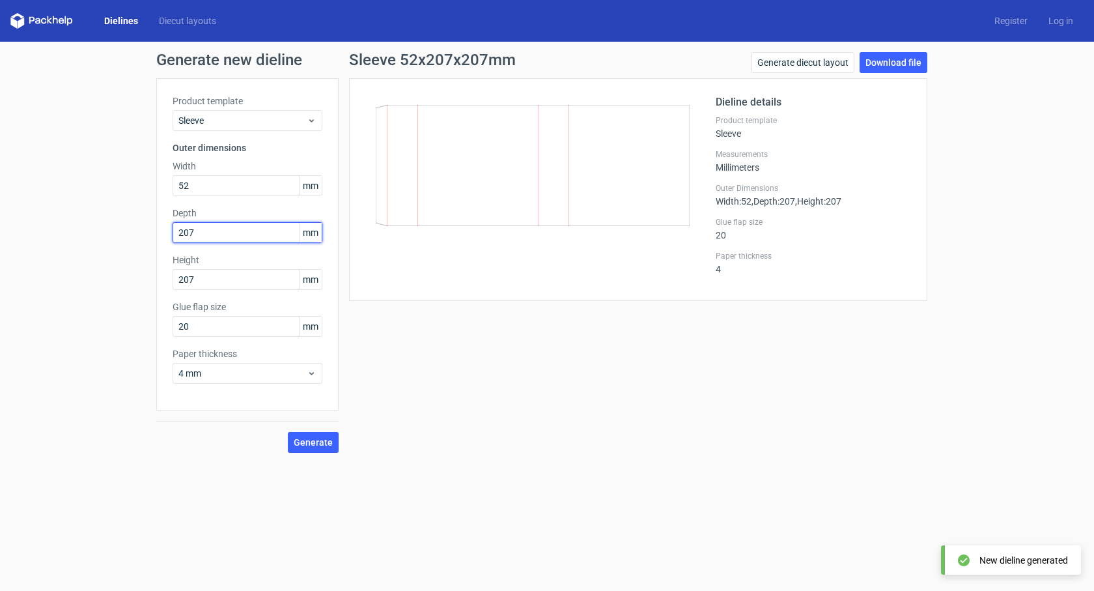
drag, startPoint x: 215, startPoint y: 224, endPoint x: 0, endPoint y: 226, distance: 215.5
click at [30, 243] on div "Generate new dieline Product template Sleeve Outer dimensions Width 52 mm Depth…" at bounding box center [547, 252] width 1094 height 421
type input "52"
click at [303, 435] on button "Generate" at bounding box center [313, 442] width 51 height 21
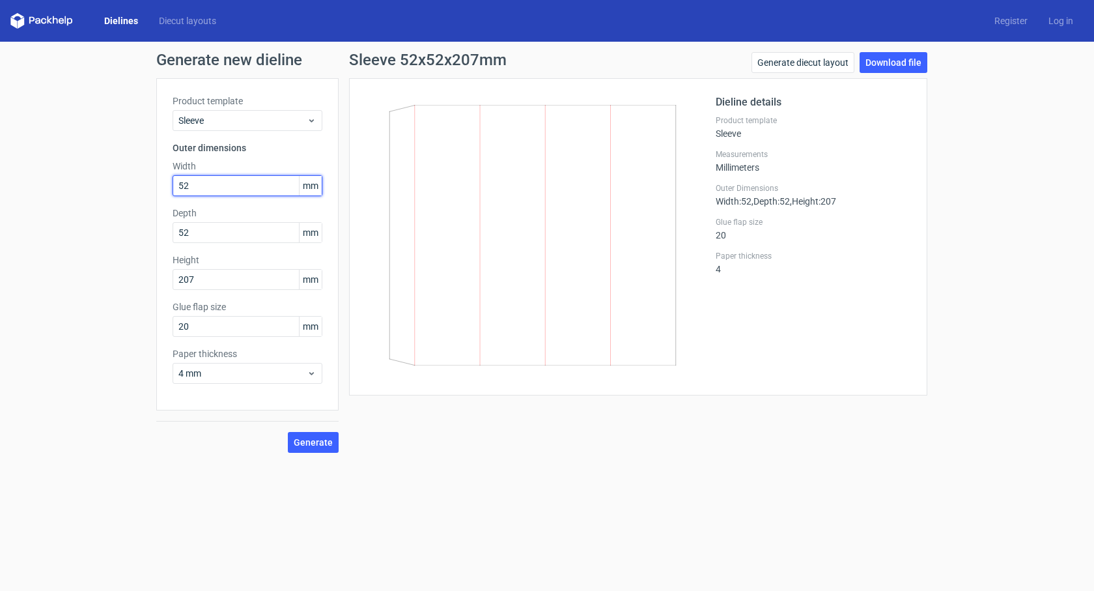
click at [210, 182] on input "52" at bounding box center [248, 185] width 150 height 21
drag, startPoint x: 210, startPoint y: 182, endPoint x: 93, endPoint y: 169, distance: 117.9
click at [110, 174] on div "Generate new dieline Product template Sleeve Outer dimensions Width 52 mm Depth…" at bounding box center [547, 252] width 1094 height 421
type input "207"
click at [309, 438] on span "Generate" at bounding box center [313, 442] width 39 height 9
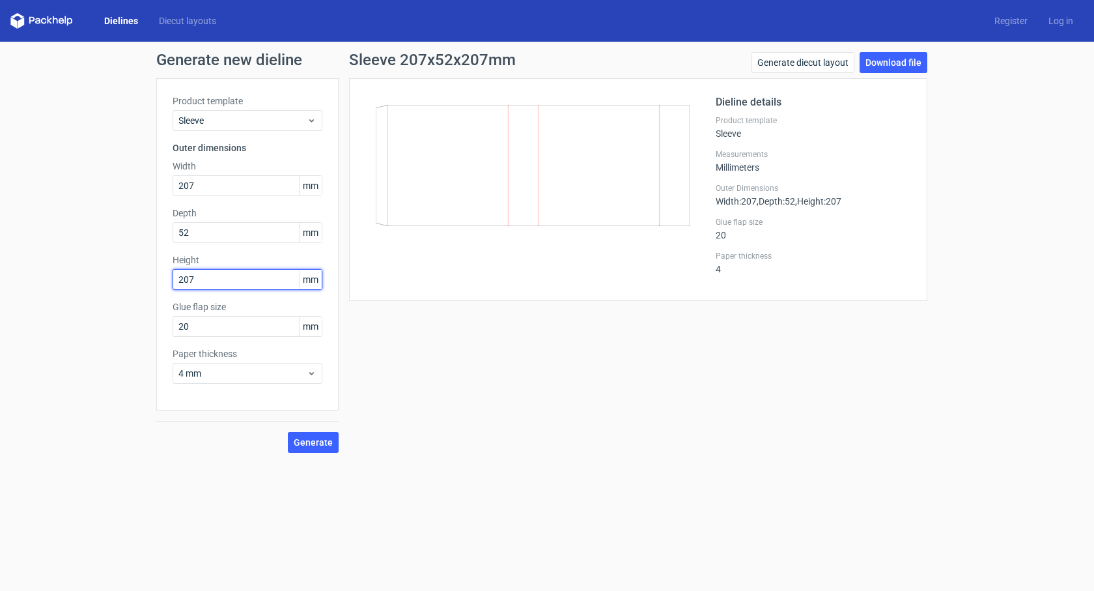
drag, startPoint x: 201, startPoint y: 272, endPoint x: 120, endPoint y: 264, distance: 81.1
click at [120, 264] on div "Generate new dieline Product template Sleeve Outer dimensions Width 207 mm Dept…" at bounding box center [547, 252] width 1094 height 421
click at [316, 447] on button "Generate" at bounding box center [313, 442] width 51 height 21
click at [316, 440] on span "Generate" at bounding box center [313, 442] width 39 height 9
drag, startPoint x: 209, startPoint y: 283, endPoint x: 2, endPoint y: 270, distance: 207.4
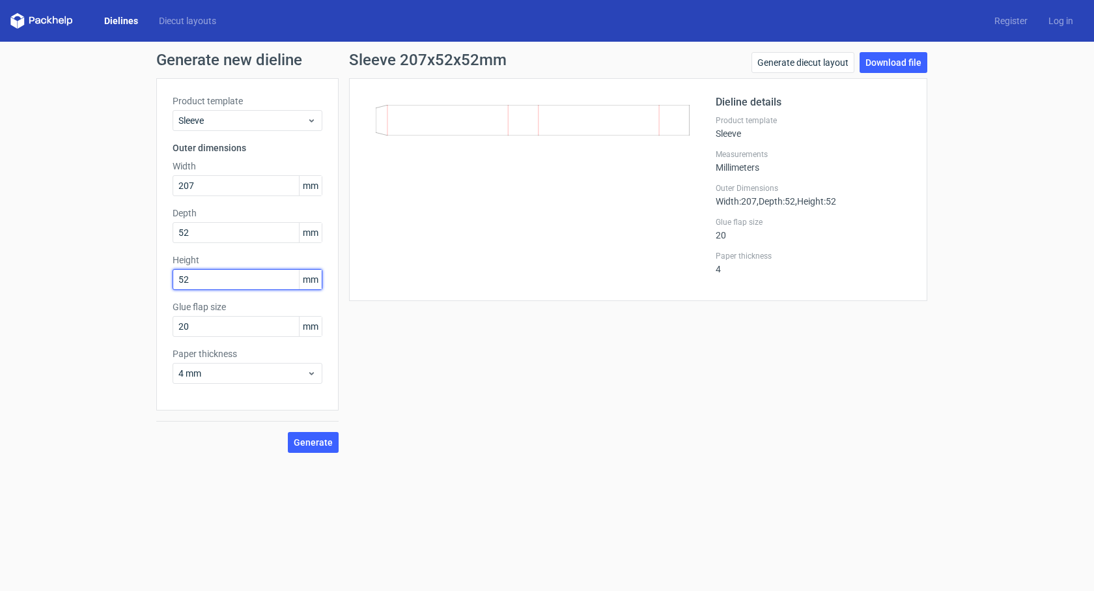
click at [25, 275] on div "Generate new dieline Product template Sleeve Outer dimensions Width 207 mm Dept…" at bounding box center [547, 252] width 1094 height 421
click at [307, 438] on span "Generate" at bounding box center [313, 442] width 39 height 9
drag, startPoint x: 230, startPoint y: 284, endPoint x: 59, endPoint y: 271, distance: 171.0
click at [70, 273] on div "Generate new dieline Product template Sleeve Outer dimensions Width 207 mm Dept…" at bounding box center [547, 252] width 1094 height 421
type input "52"
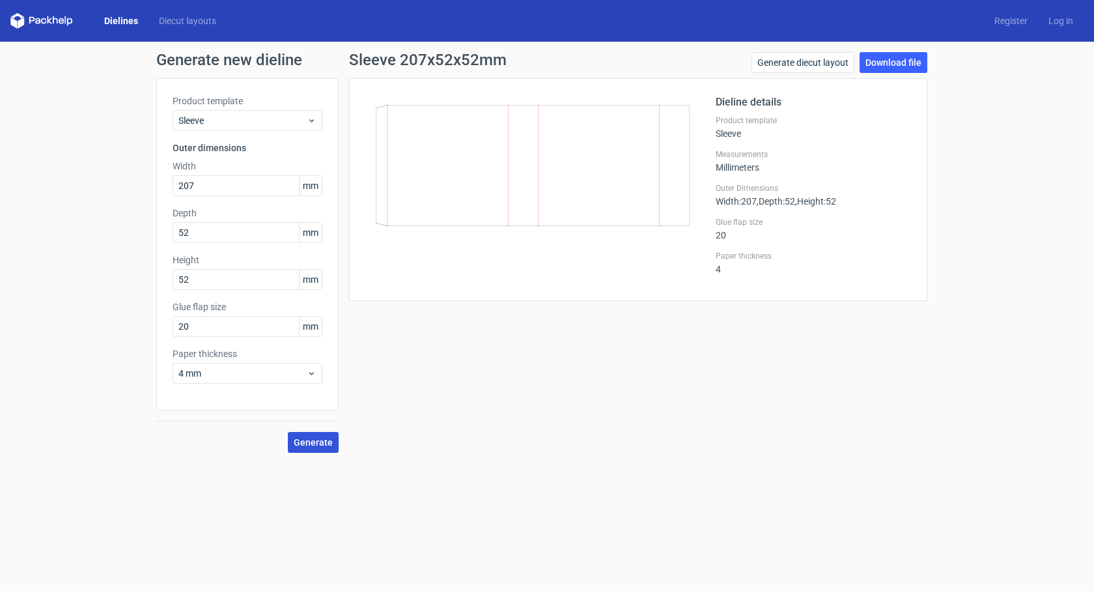
click at [316, 445] on span "Generate" at bounding box center [313, 442] width 39 height 9
click at [893, 57] on link "Download file" at bounding box center [893, 62] width 68 height 21
click at [224, 190] on input "207" at bounding box center [248, 185] width 150 height 21
type input "208"
click at [201, 232] on input "52" at bounding box center [248, 232] width 150 height 21
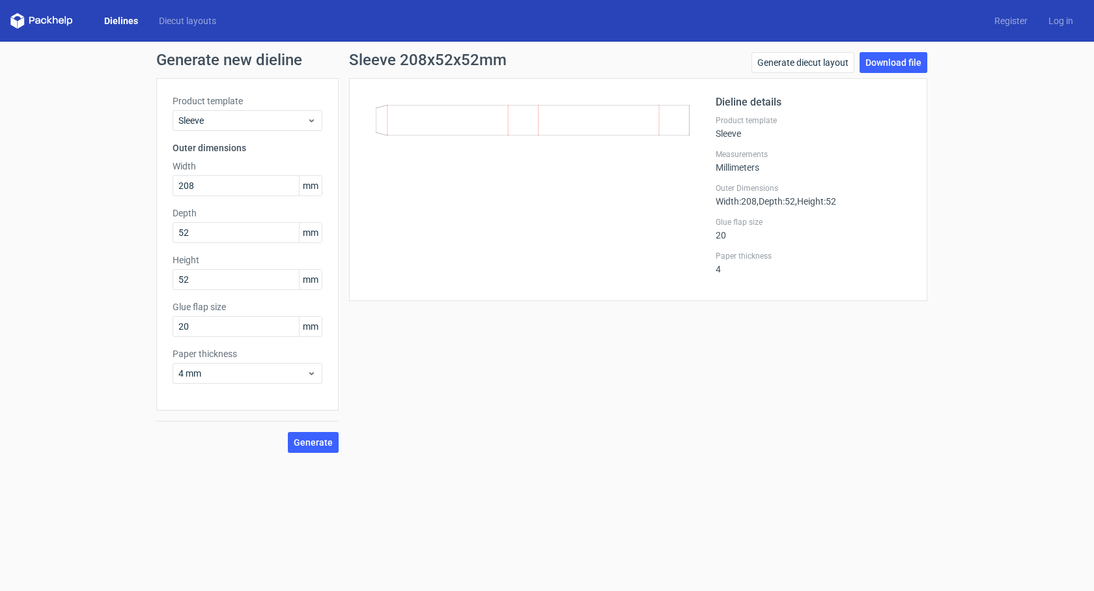
click at [200, 244] on div "Product template Sleeve Outer dimensions Width 208 mm Depth 52 mm Height 52 mm …" at bounding box center [247, 244] width 182 height 332
click at [200, 237] on input "52" at bounding box center [248, 232] width 150 height 21
type input "53"
click at [205, 281] on input "52" at bounding box center [248, 279] width 150 height 21
type input "53"
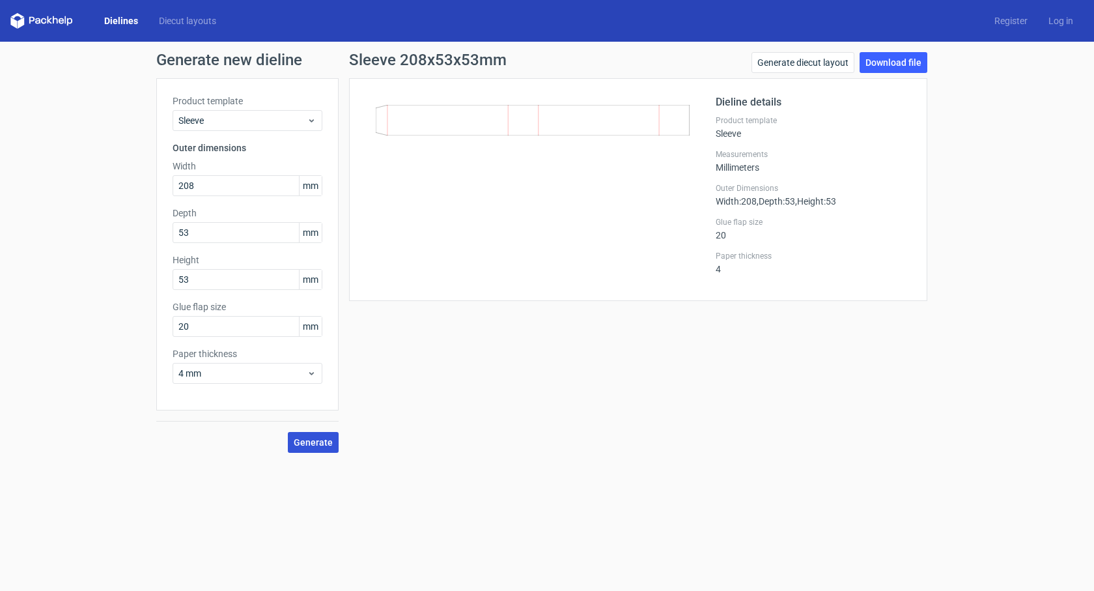
click at [298, 441] on span "Generate" at bounding box center [313, 442] width 39 height 9
click at [895, 57] on link "Download file" at bounding box center [893, 62] width 68 height 21
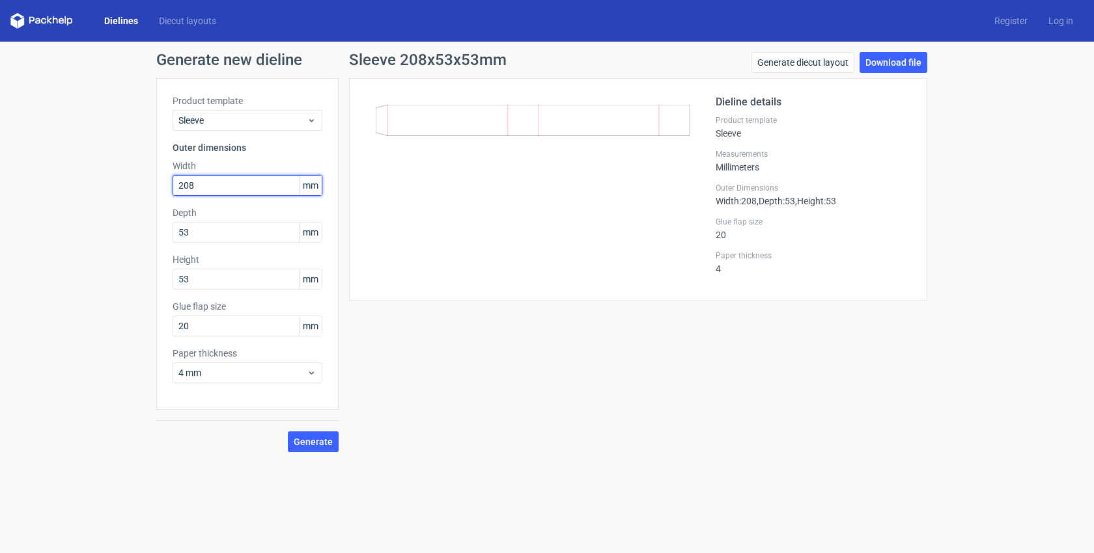
click at [227, 182] on input "208" at bounding box center [248, 185] width 150 height 21
type input "207"
click at [220, 240] on input "53" at bounding box center [248, 232] width 150 height 21
type input "52"
click at [219, 277] on input "53" at bounding box center [248, 279] width 150 height 21
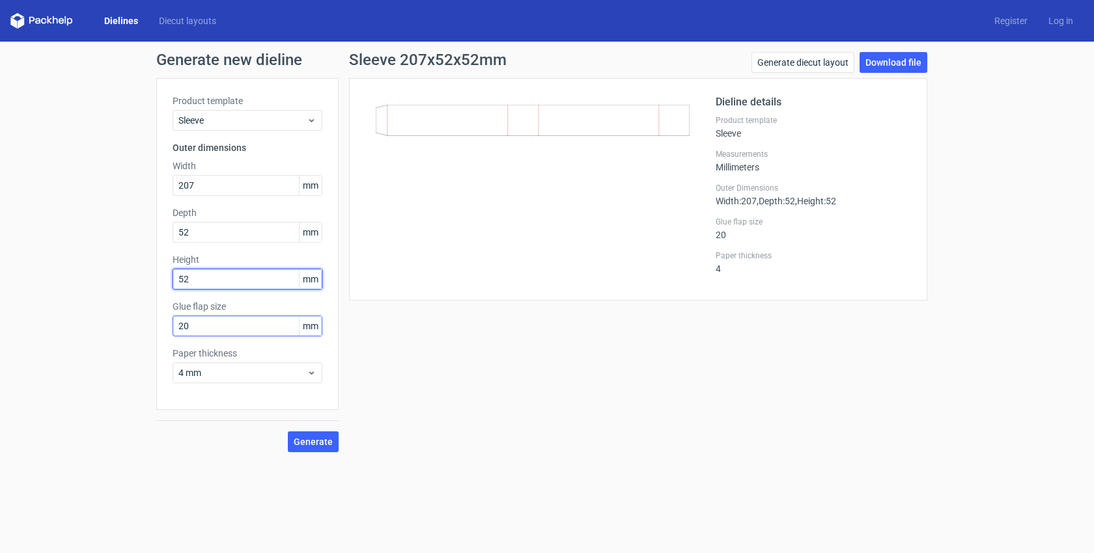
type input "52"
drag, startPoint x: 202, startPoint y: 324, endPoint x: 3, endPoint y: 298, distance: 200.9
click at [43, 321] on div "Generate new dieline Product template Sleeve Outer dimensions Width 207 mm Dept…" at bounding box center [547, 252] width 1094 height 421
type input "15"
click at [296, 442] on span "Generate" at bounding box center [313, 442] width 39 height 9
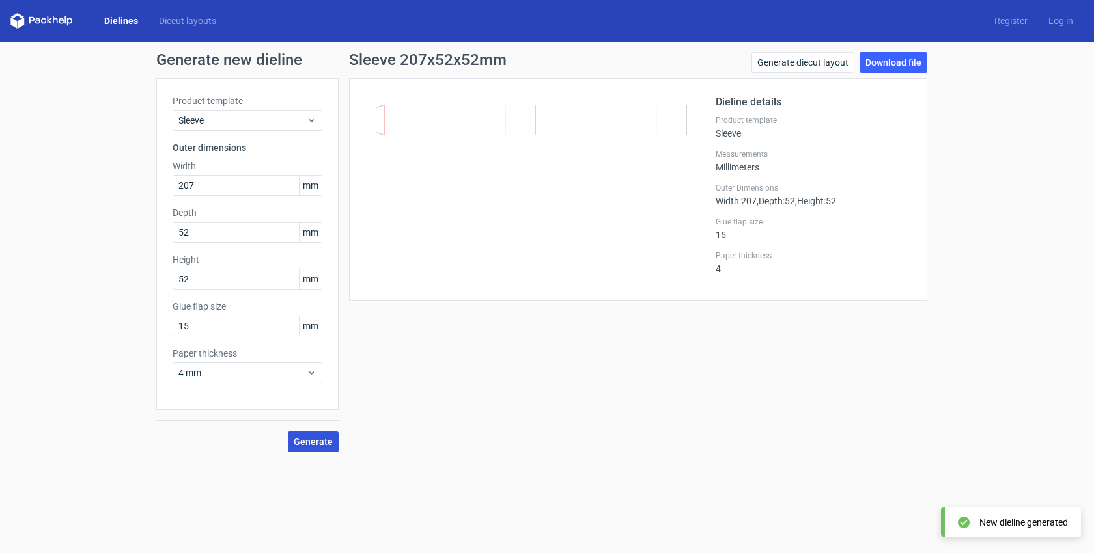
click at [324, 439] on span "Generate" at bounding box center [313, 442] width 39 height 9
click at [908, 53] on link "Download file" at bounding box center [893, 62] width 68 height 21
drag, startPoint x: 227, startPoint y: 182, endPoint x: 0, endPoint y: 123, distance: 234.7
click at [20, 154] on div "Generate new dieline Product template Sleeve Outer dimensions Width 207 mm Dept…" at bounding box center [547, 252] width 1094 height 421
type input "52"
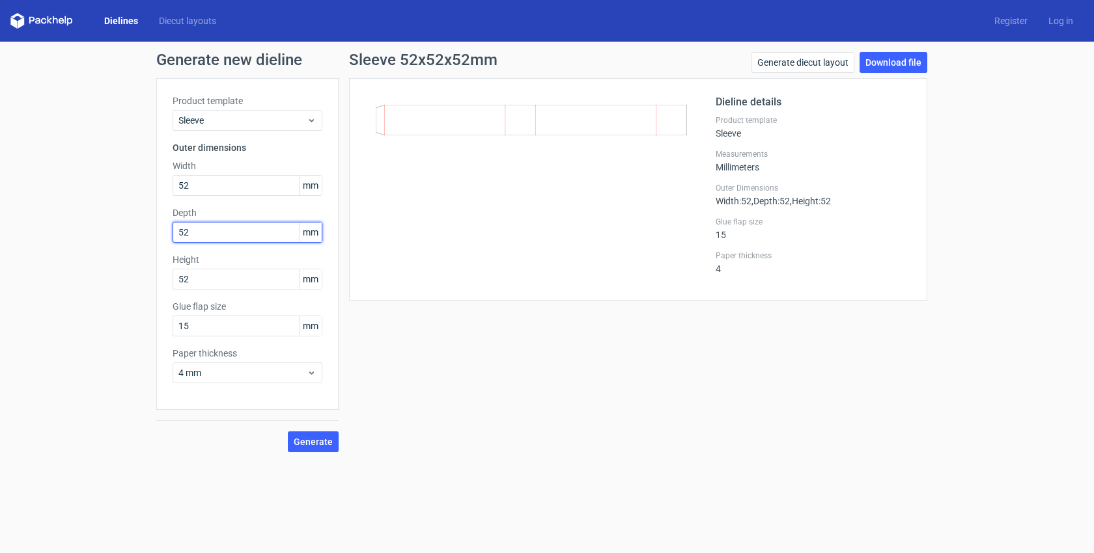
drag, startPoint x: 205, startPoint y: 234, endPoint x: 117, endPoint y: 221, distance: 88.9
click at [120, 223] on div "Generate new dieline Product template Sleeve Outer dimensions Width 52 mm Depth…" at bounding box center [547, 252] width 1094 height 421
click at [331, 446] on span "Generate" at bounding box center [313, 442] width 39 height 9
click at [329, 444] on span "Generate" at bounding box center [313, 442] width 39 height 9
drag, startPoint x: 228, startPoint y: 232, endPoint x: 136, endPoint y: 238, distance: 92.0
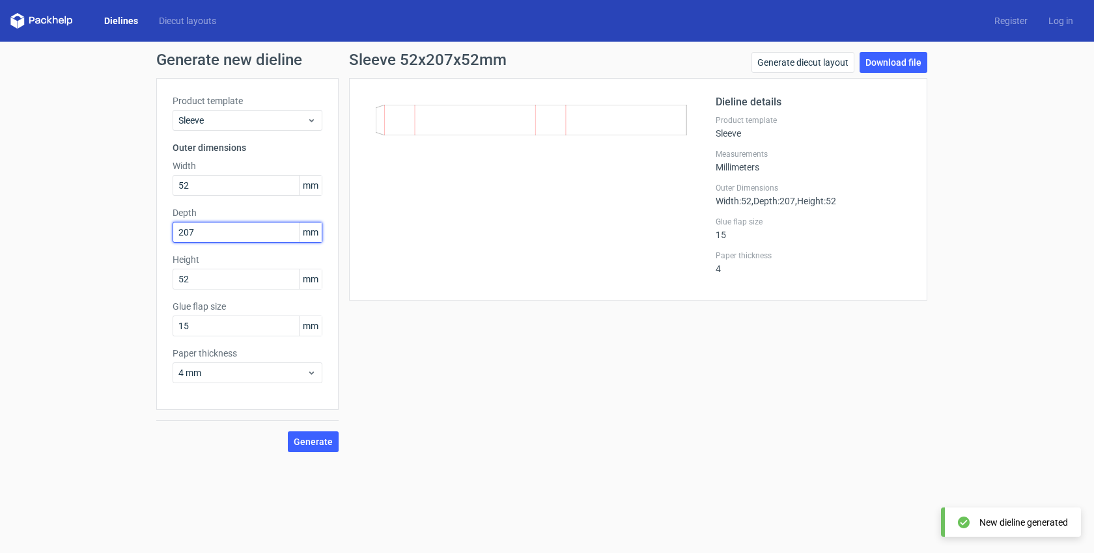
click at [150, 237] on div "Generate new dieline Product template Sleeve Outer dimensions Width 52 mm Depth…" at bounding box center [547, 252] width 1094 height 421
type input "52"
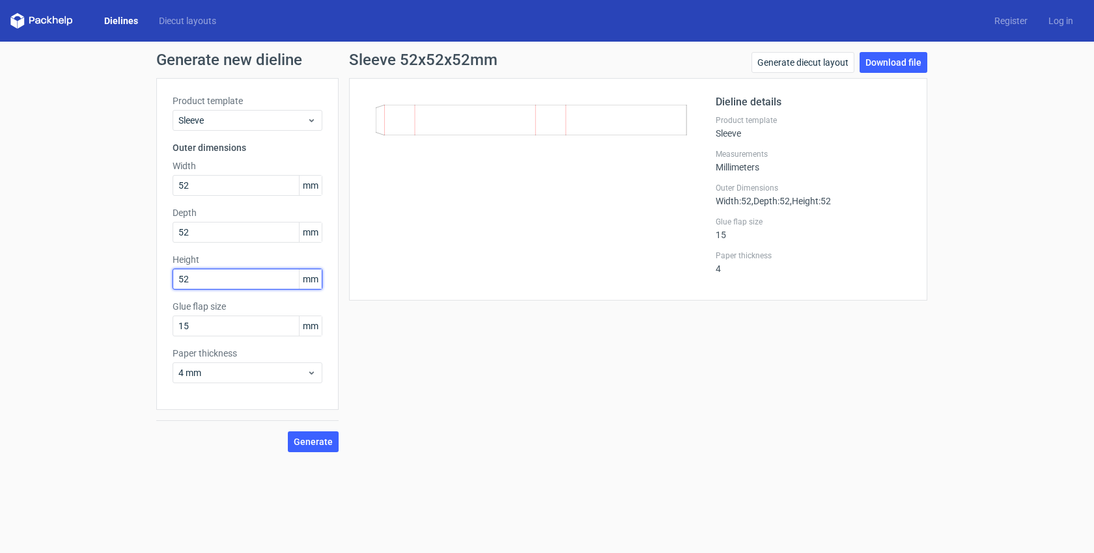
drag, startPoint x: 225, startPoint y: 278, endPoint x: 89, endPoint y: 285, distance: 136.2
click at [96, 285] on div "Generate new dieline Product template Sleeve Outer dimensions Width 52 mm Depth…" at bounding box center [547, 252] width 1094 height 421
type input "207"
click at [314, 438] on span "Generate" at bounding box center [313, 442] width 39 height 9
click at [914, 57] on link "Download file" at bounding box center [893, 62] width 68 height 21
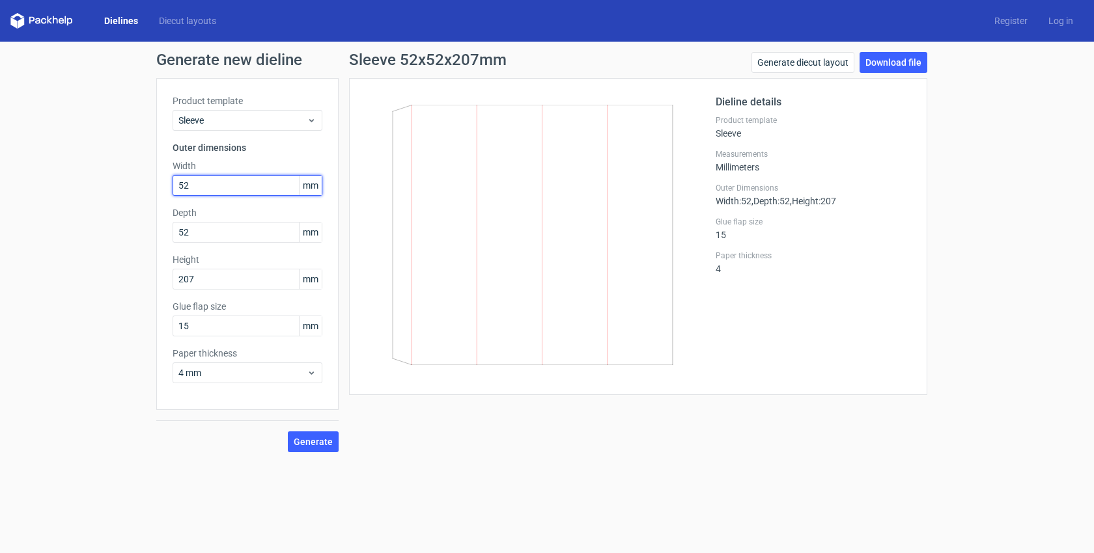
drag, startPoint x: 201, startPoint y: 191, endPoint x: 119, endPoint y: 174, distance: 83.8
click at [123, 174] on div "Generate new dieline Product template Sleeve Outer dimensions Width 52 mm Depth…" at bounding box center [547, 252] width 1094 height 421
type input "50"
drag, startPoint x: 202, startPoint y: 238, endPoint x: 112, endPoint y: 239, distance: 90.5
click at [112, 239] on div "Generate new dieline Product template Sleeve Outer dimensions Width 50 mm Depth…" at bounding box center [547, 252] width 1094 height 421
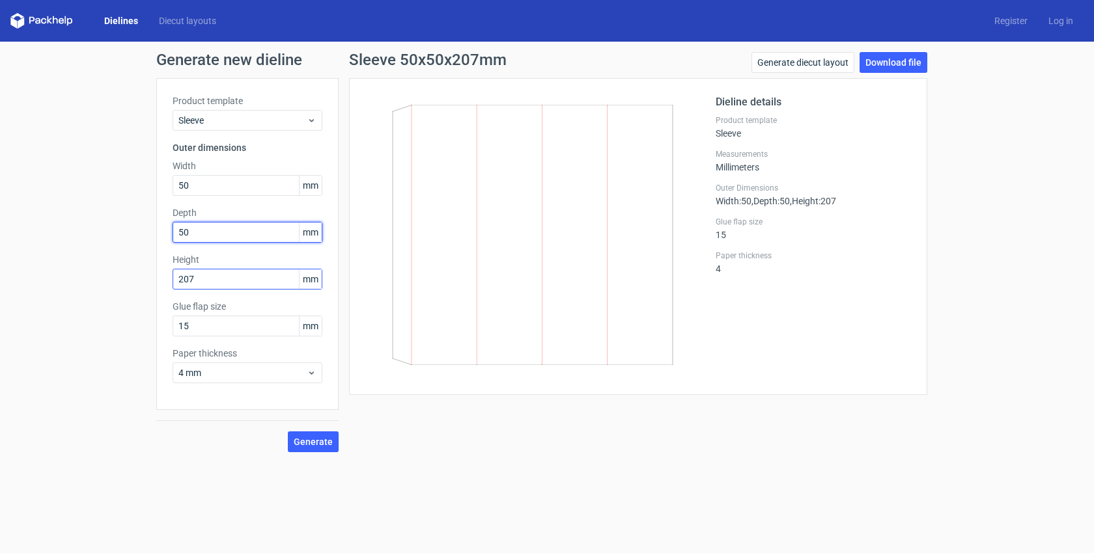
type input "50"
click at [210, 274] on input "207" at bounding box center [248, 279] width 150 height 21
drag, startPoint x: 210, startPoint y: 274, endPoint x: 0, endPoint y: 286, distance: 210.6
click at [8, 286] on div "Generate new dieline Product template Sleeve Outer dimensions Width 50 mm Depth…" at bounding box center [547, 252] width 1094 height 421
type input "205"
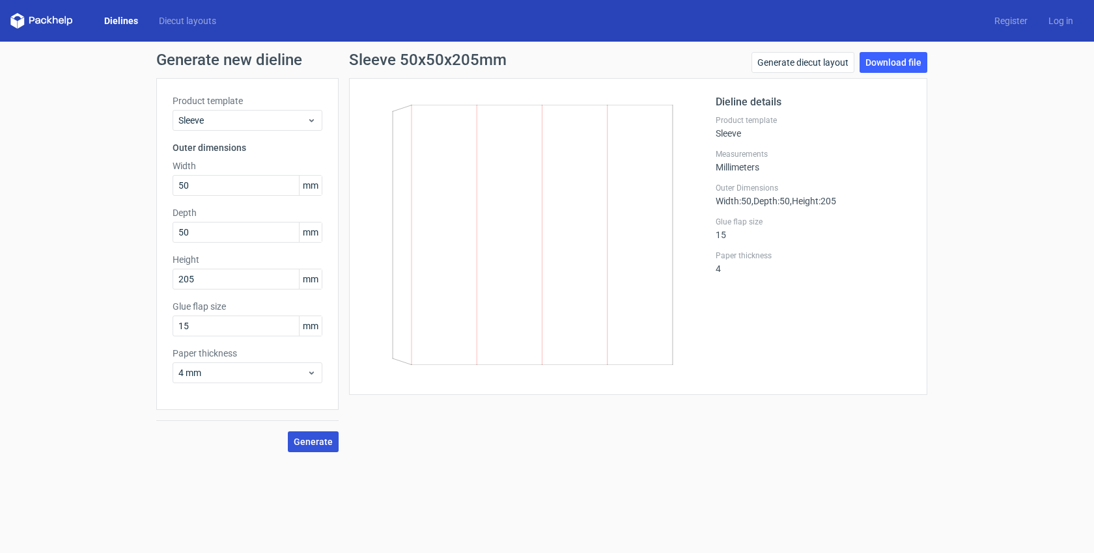
click at [335, 441] on button "Generate" at bounding box center [313, 442] width 51 height 21
click at [882, 64] on link "Download file" at bounding box center [893, 62] width 68 height 21
